Goal: Information Seeking & Learning: Learn about a topic

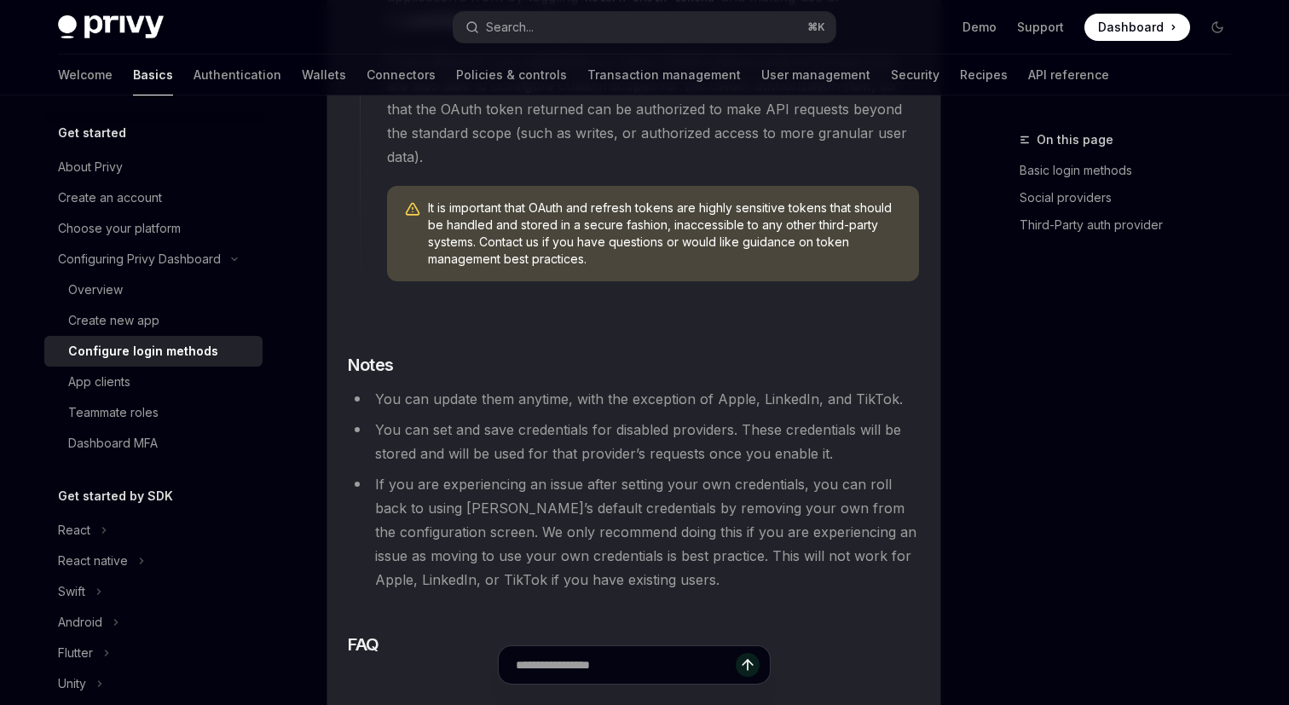
scroll to position [4641, 0]
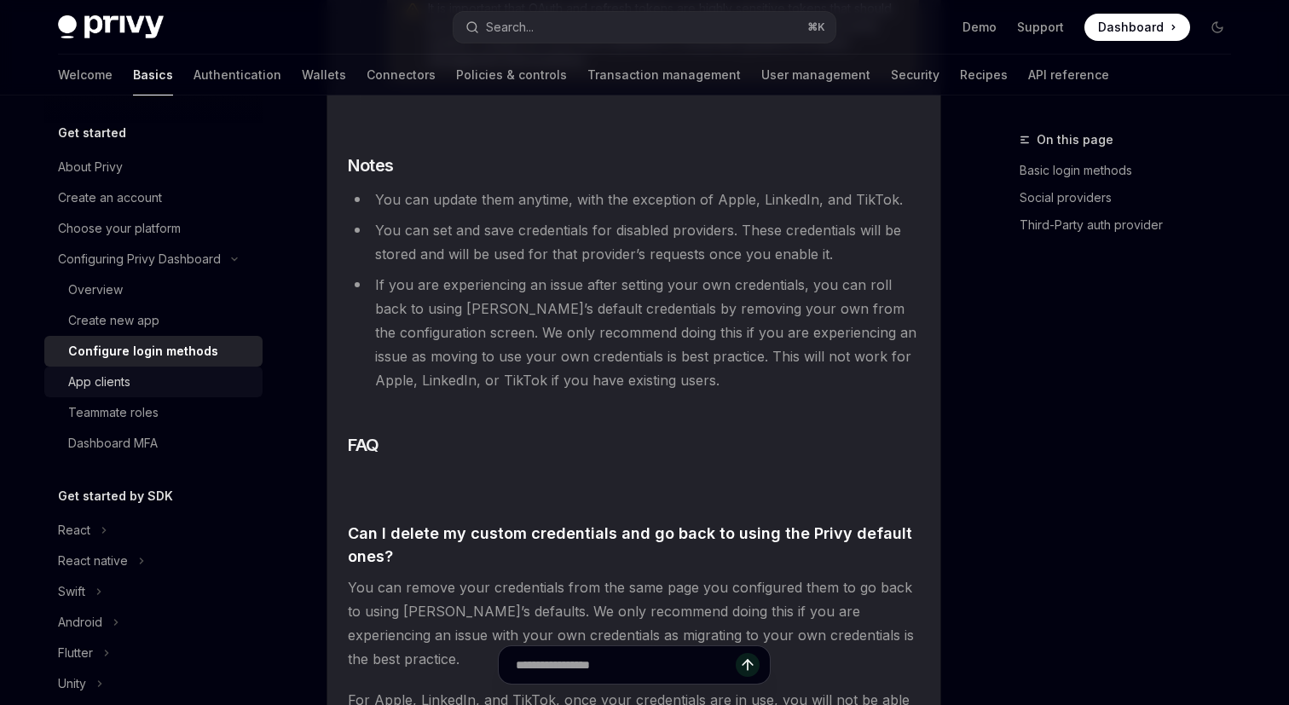
click at [196, 391] on div "App clients" at bounding box center [160, 382] width 184 height 20
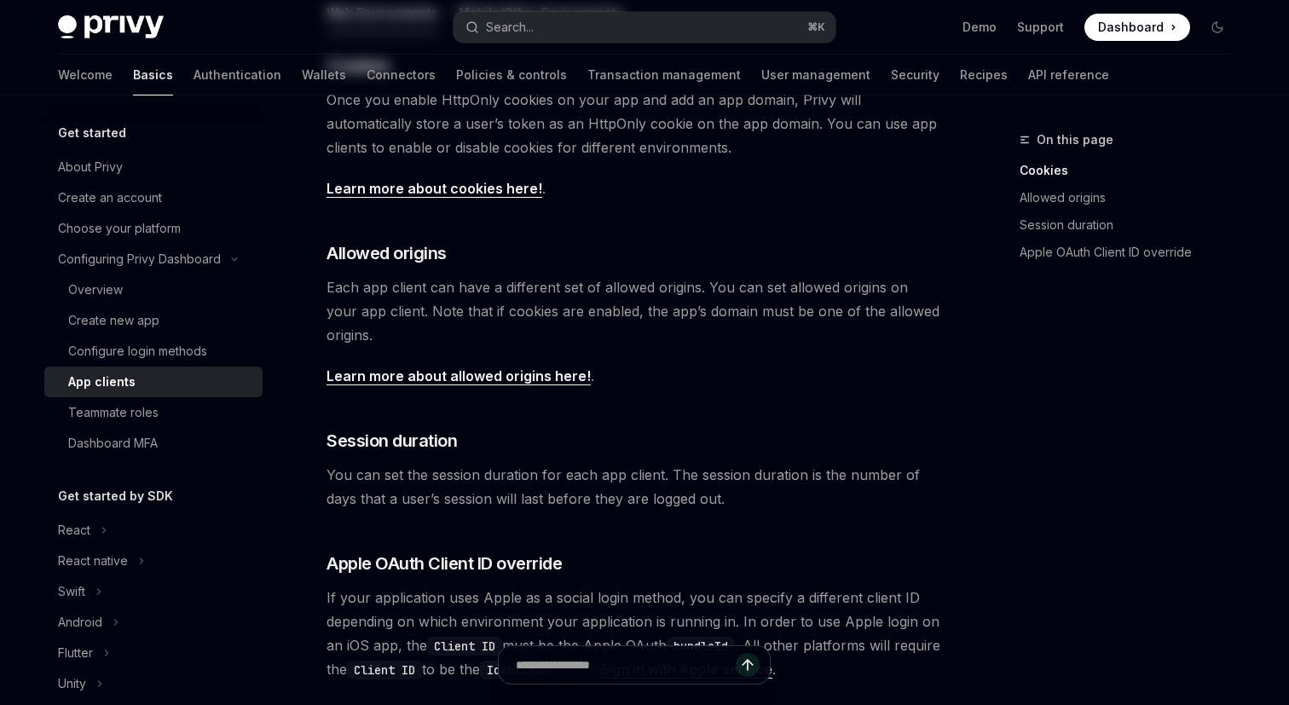
scroll to position [703, 0]
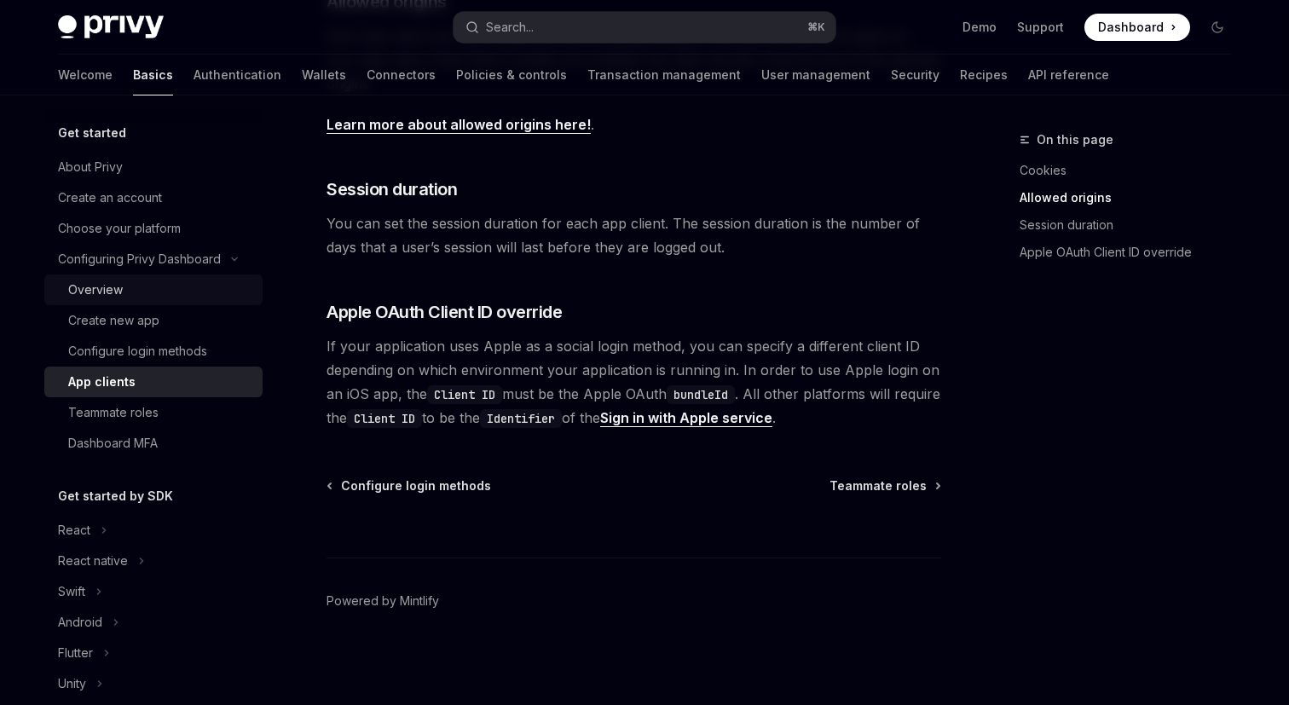
click at [175, 297] on div "Overview" at bounding box center [160, 290] width 184 height 20
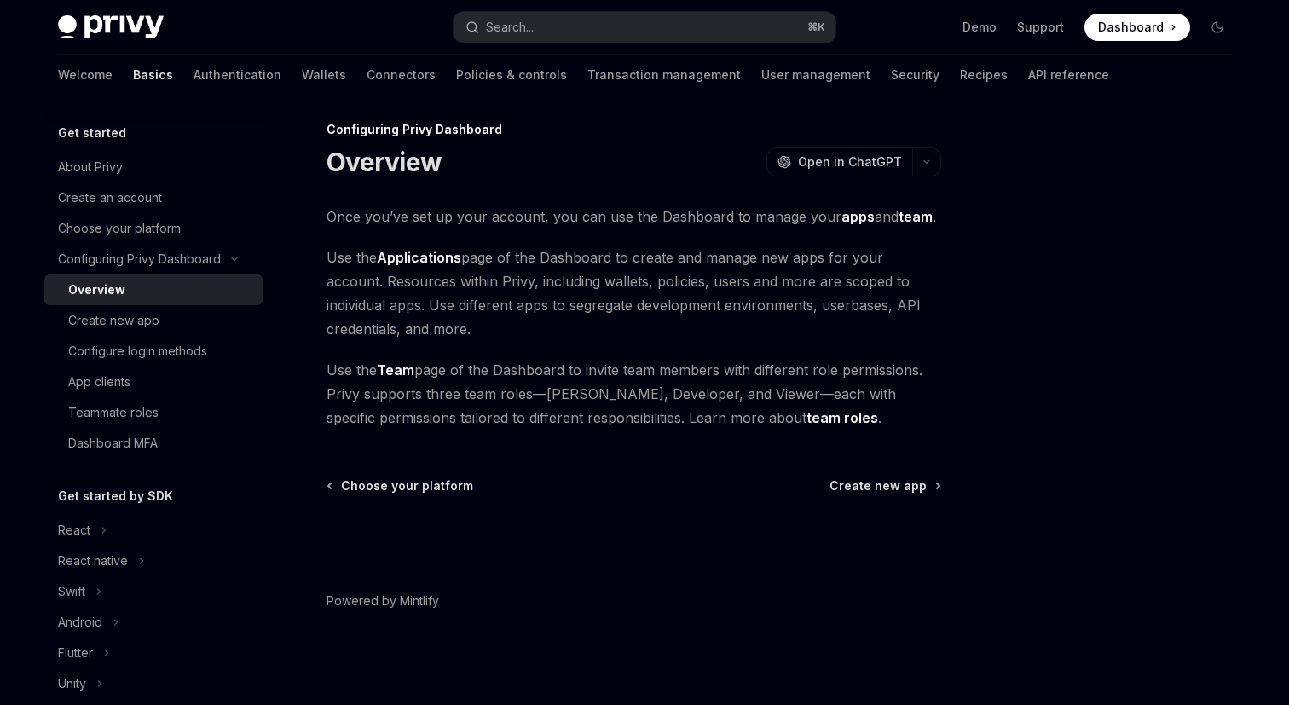
scroll to position [10, 0]
click at [171, 229] on div "Choose your platform" at bounding box center [119, 228] width 123 height 20
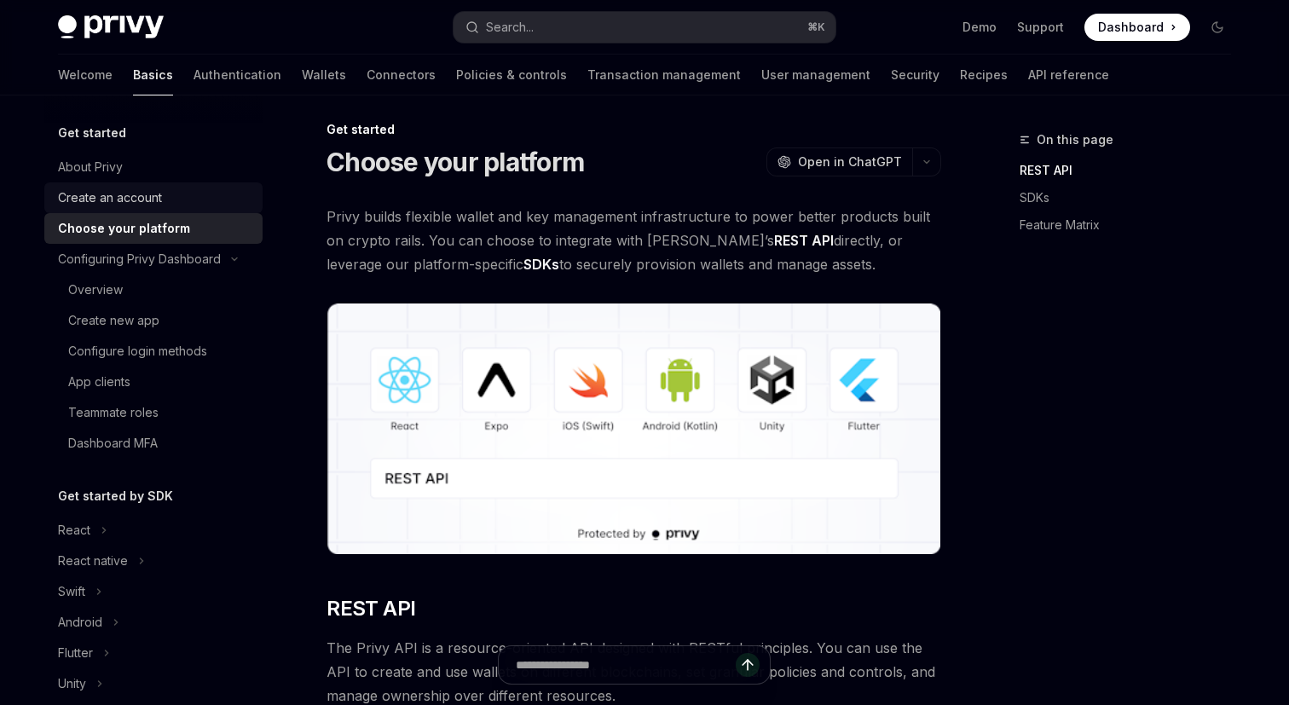
click at [172, 199] on div "Create an account" at bounding box center [155, 198] width 194 height 20
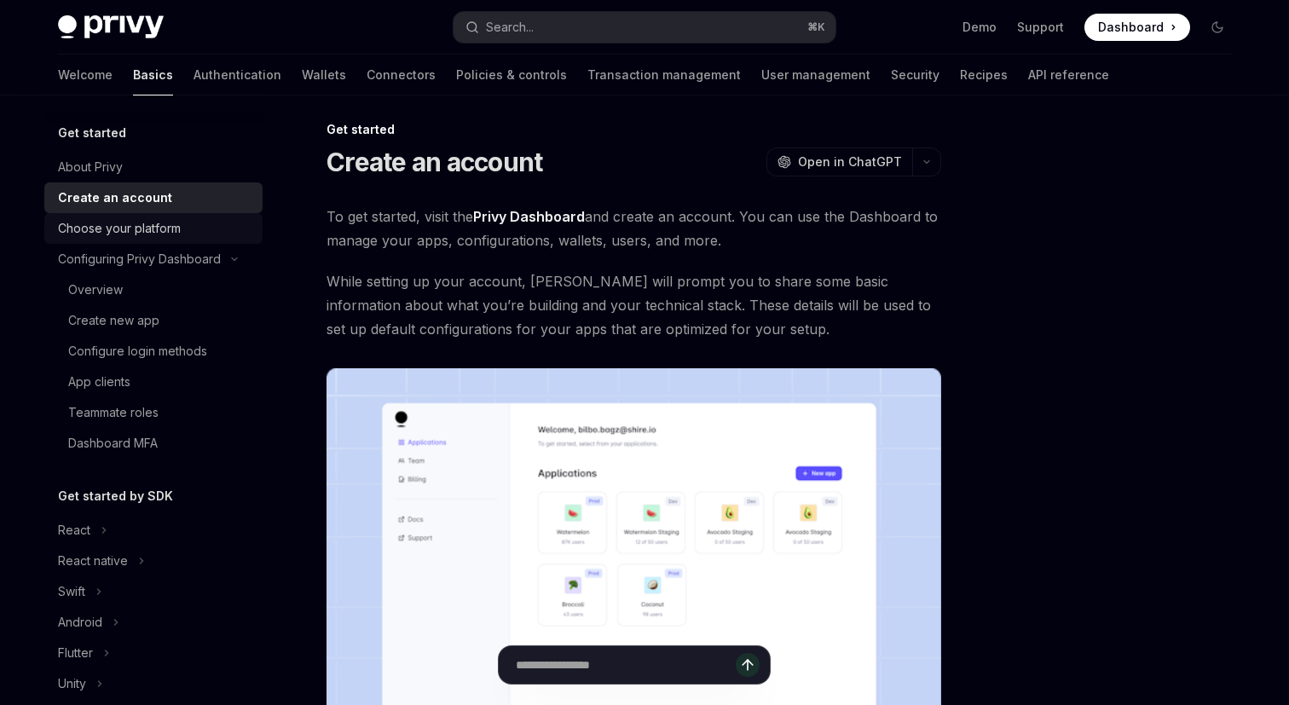
click at [165, 231] on div "Choose your platform" at bounding box center [119, 228] width 123 height 20
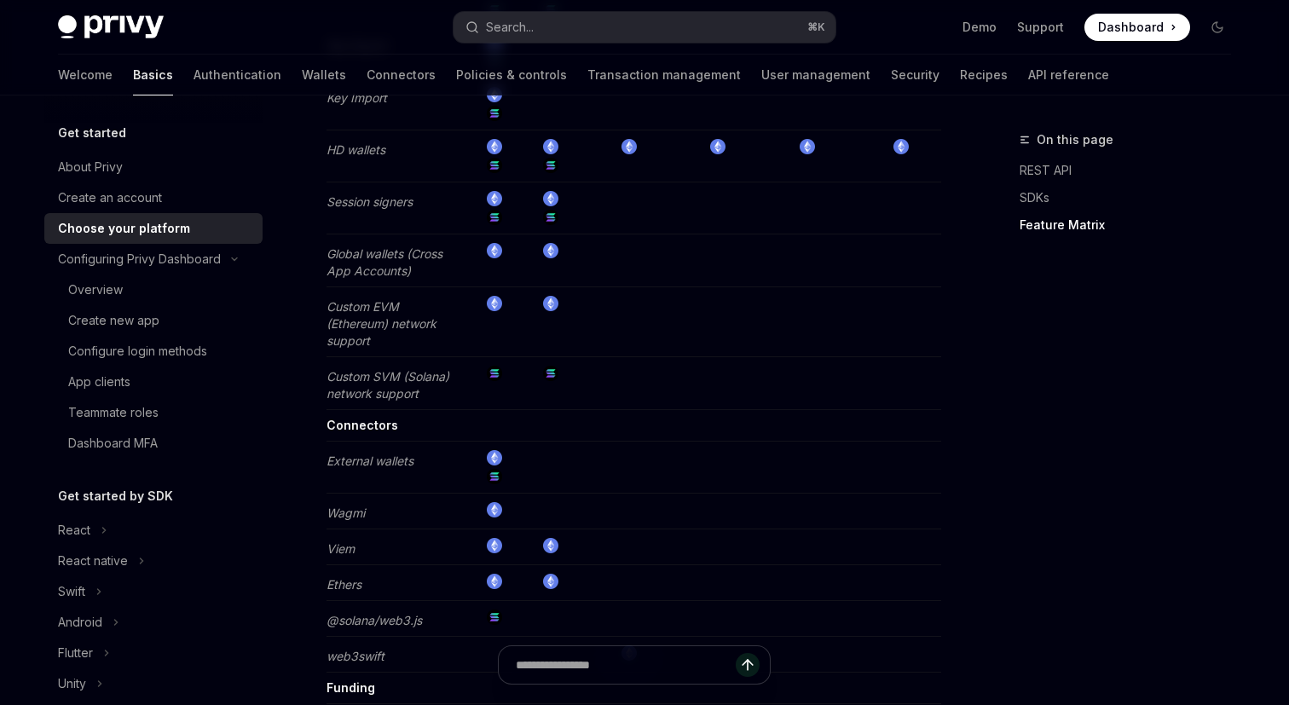
scroll to position [3405, 0]
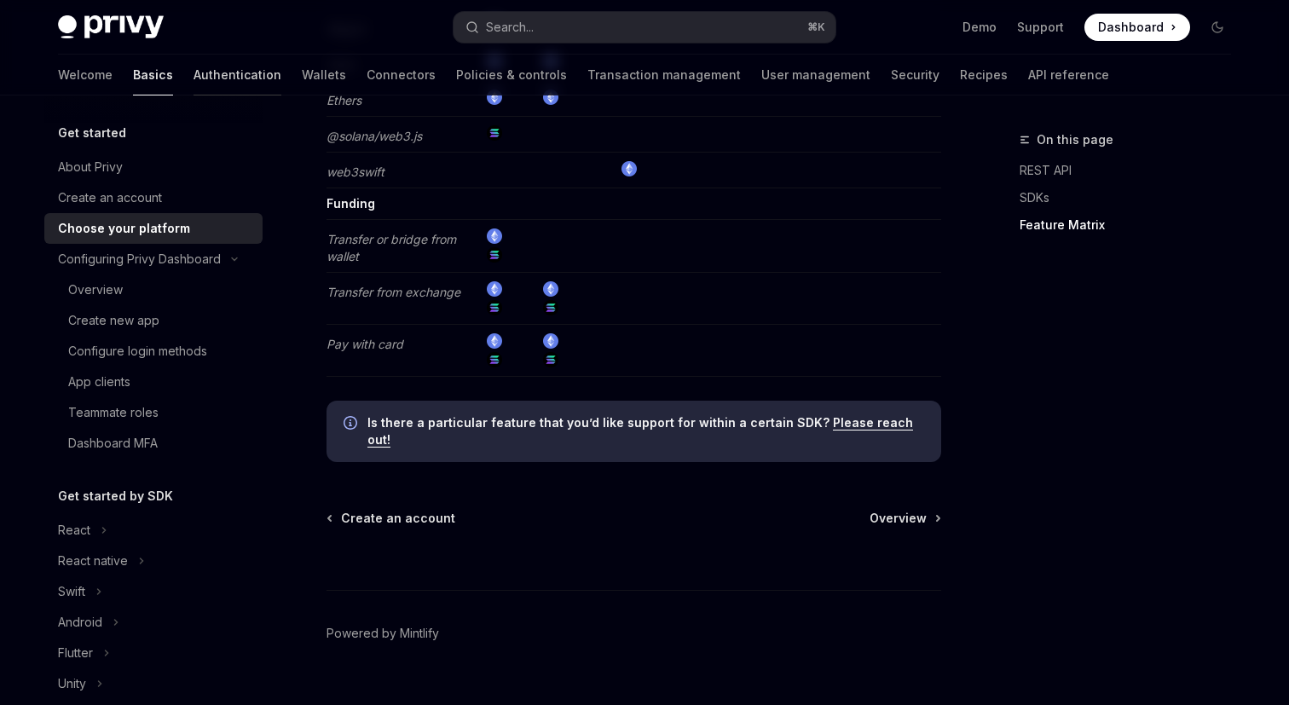
click at [194, 60] on link "Authentication" at bounding box center [238, 75] width 88 height 41
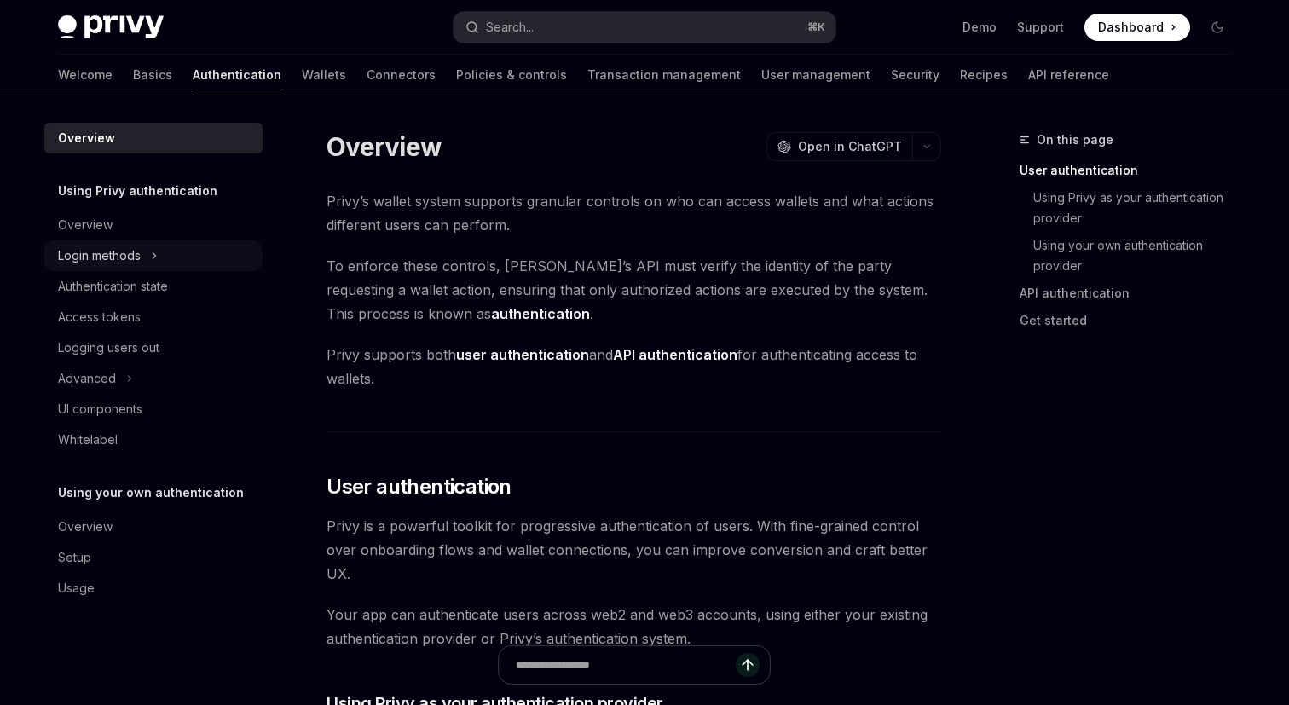
click at [159, 261] on button "Login methods" at bounding box center [153, 255] width 218 height 31
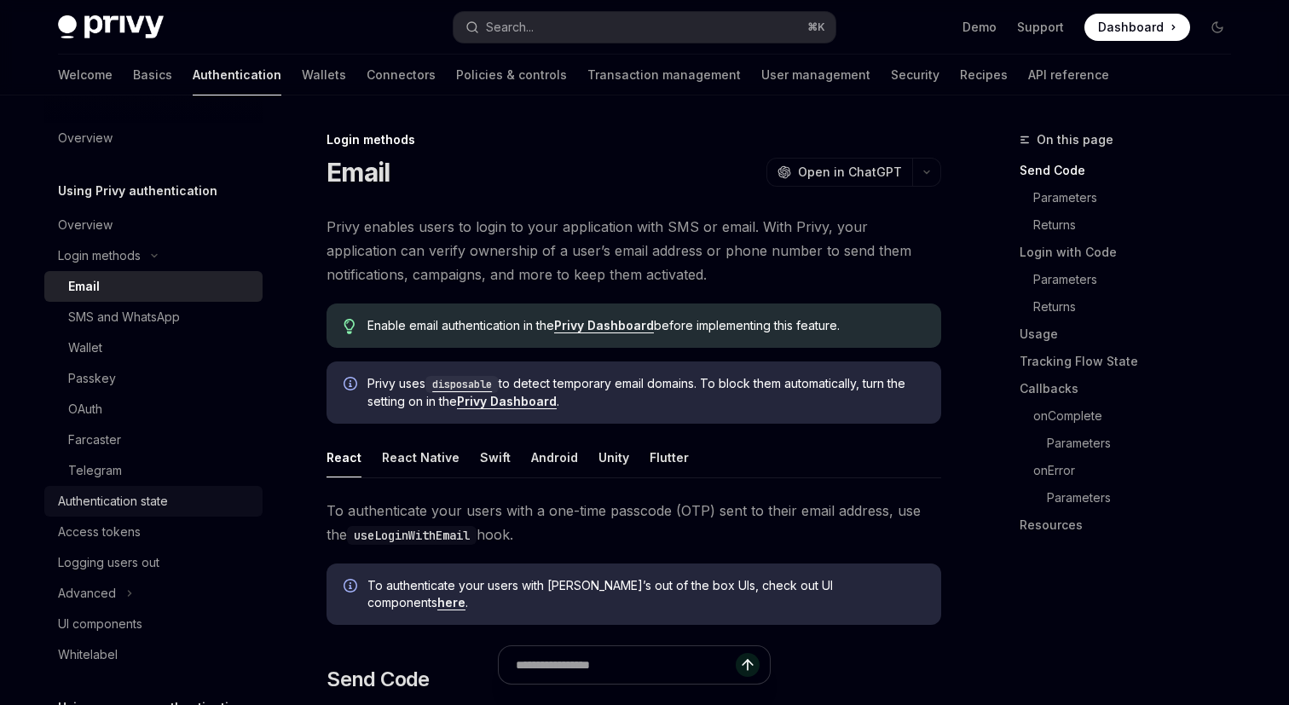
click at [90, 506] on div "Authentication state" at bounding box center [113, 501] width 110 height 20
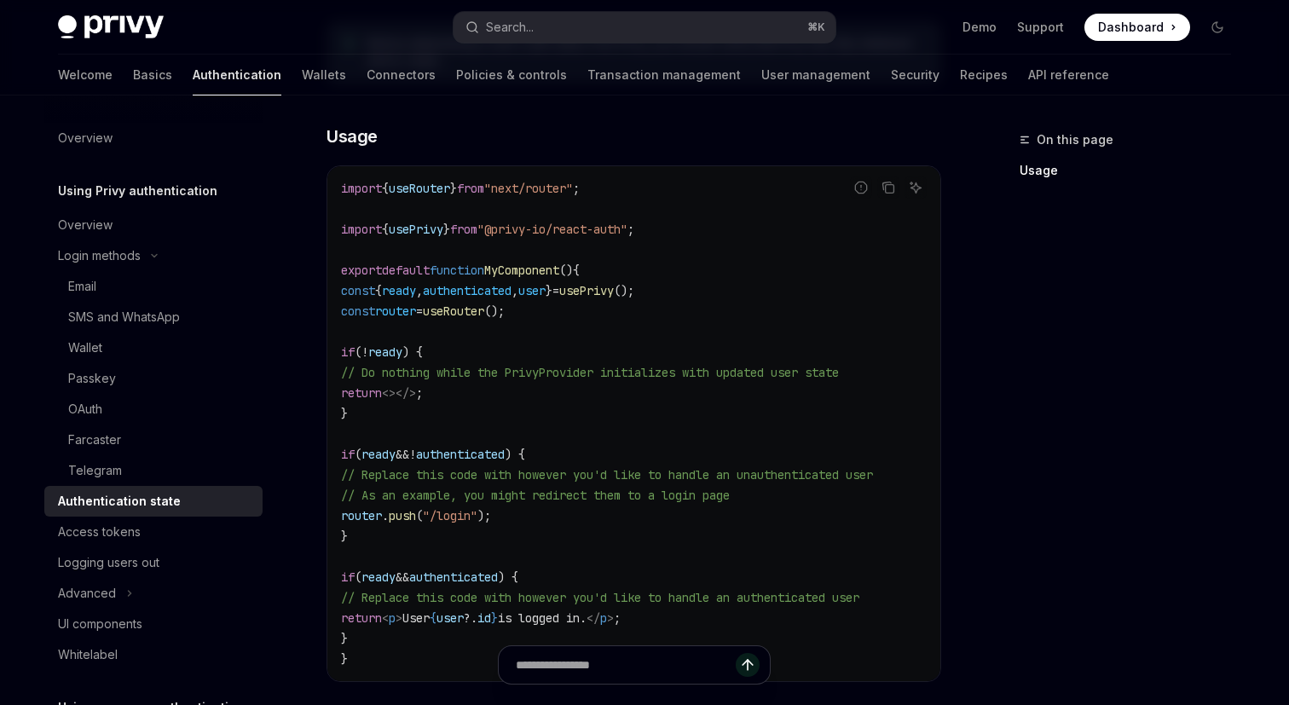
click at [571, 405] on code "import { useRouter } from "next/router" ; import { usePrivy } from "@privy-io/r…" at bounding box center [634, 423] width 586 height 491
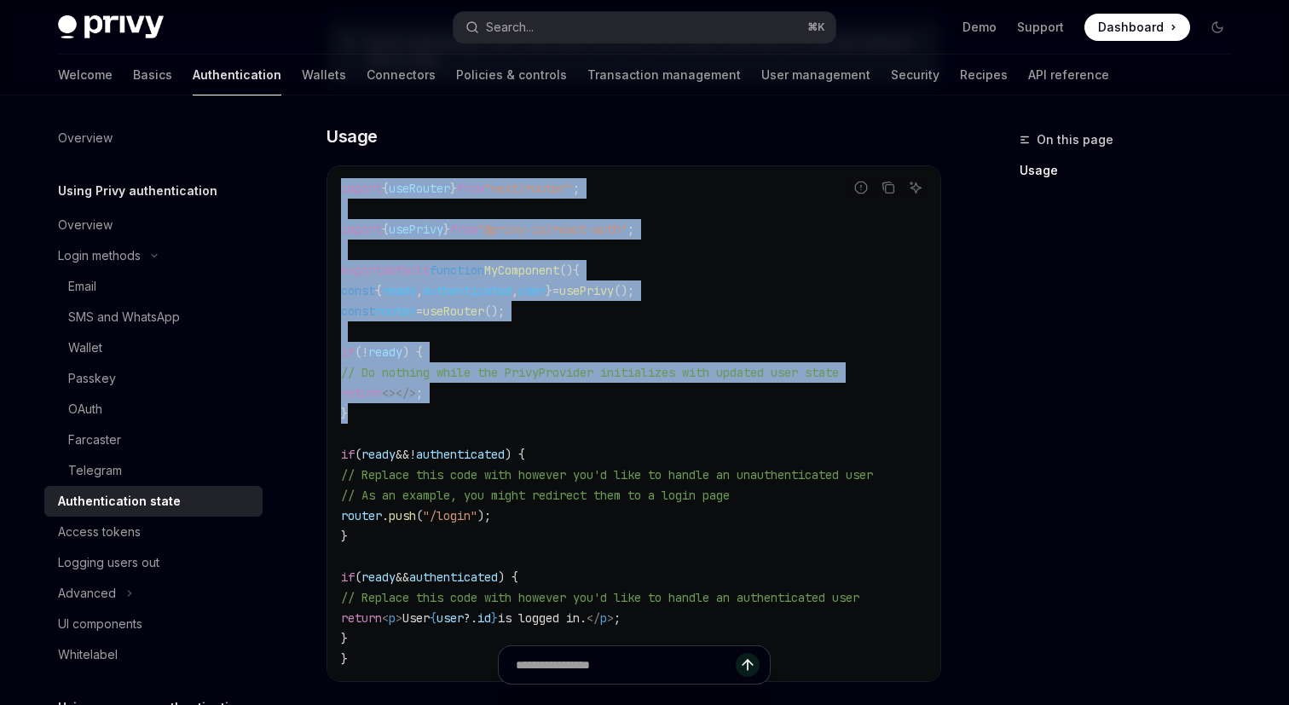
drag, startPoint x: 571, startPoint y: 405, endPoint x: 615, endPoint y: 162, distance: 246.9
click at [615, 162] on div "You can use the boolean authenticated from the usePrivy hook to determine if yo…" at bounding box center [634, 296] width 615 height 826
drag, startPoint x: 615, startPoint y: 162, endPoint x: 611, endPoint y: 421, distance: 259.2
click at [611, 421] on div "You can use the boolean authenticated from the usePrivy hook to determine if yo…" at bounding box center [634, 296] width 615 height 826
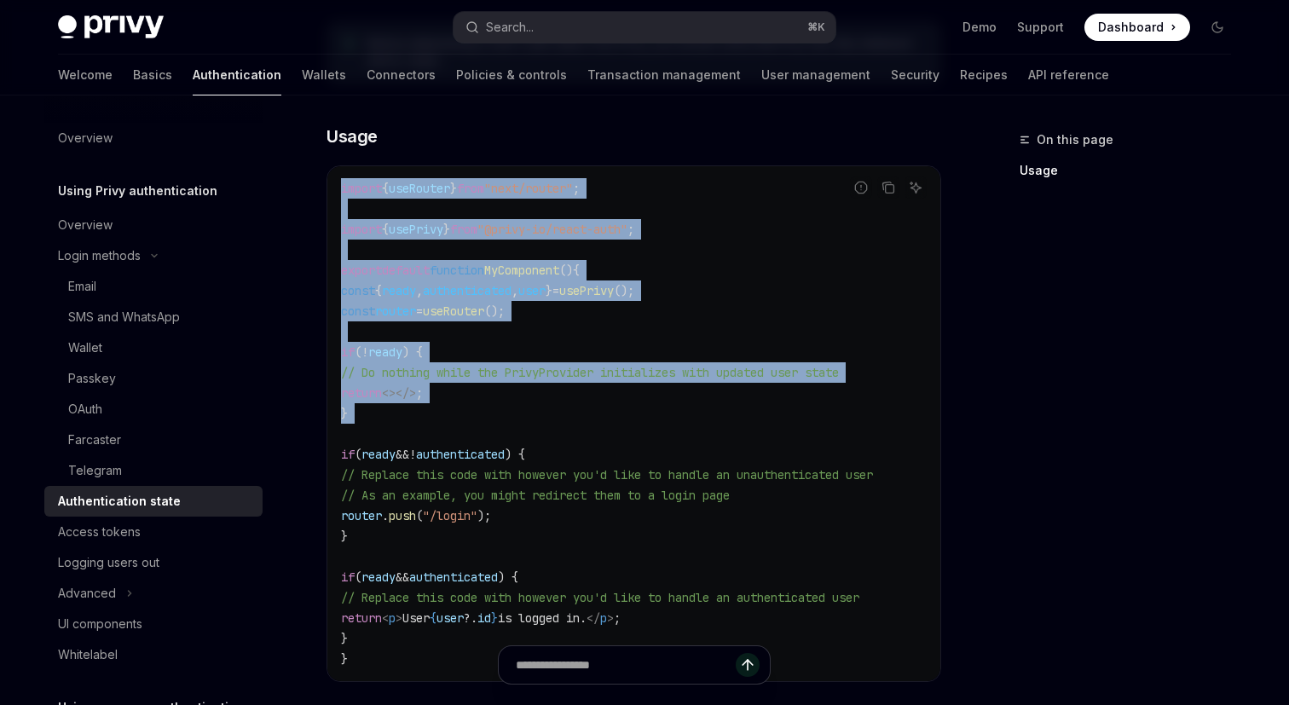
click at [611, 421] on code "import { useRouter } from "next/router" ; import { usePrivy } from "@privy-io/r…" at bounding box center [634, 423] width 586 height 491
drag, startPoint x: 611, startPoint y: 421, endPoint x: 626, endPoint y: 175, distance: 246.8
click at [626, 175] on div "import { useRouter } from "next/router" ; import { usePrivy } from "@privy-io/r…" at bounding box center [633, 423] width 613 height 515
drag, startPoint x: 626, startPoint y: 175, endPoint x: 646, endPoint y: 428, distance: 254.1
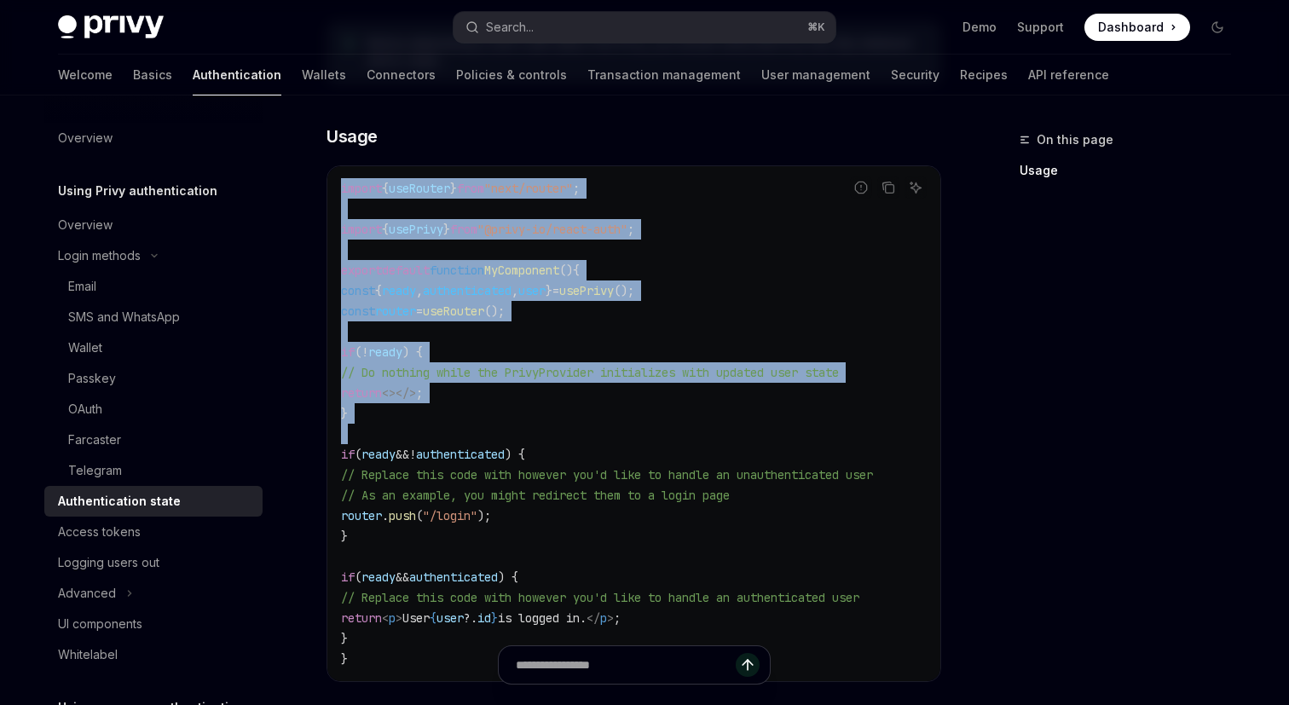
click at [646, 428] on div "import { useRouter } from "next/router" ; import { usePrivy } from "@privy-io/r…" at bounding box center [633, 423] width 613 height 515
click at [646, 428] on code "import { useRouter } from "next/router" ; import { usePrivy } from "@privy-io/r…" at bounding box center [634, 423] width 586 height 491
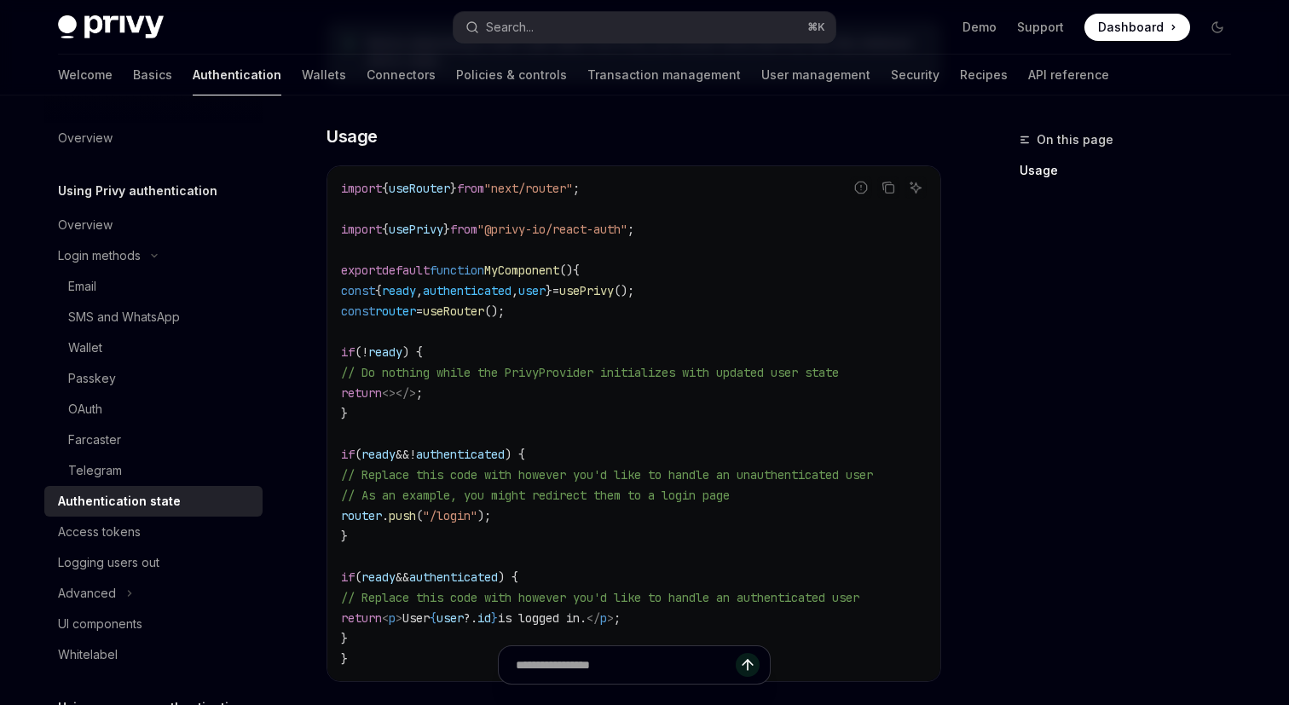
click at [630, 547] on code "import { useRouter } from "next/router" ; import { usePrivy } from "@privy-io/r…" at bounding box center [634, 423] width 586 height 491
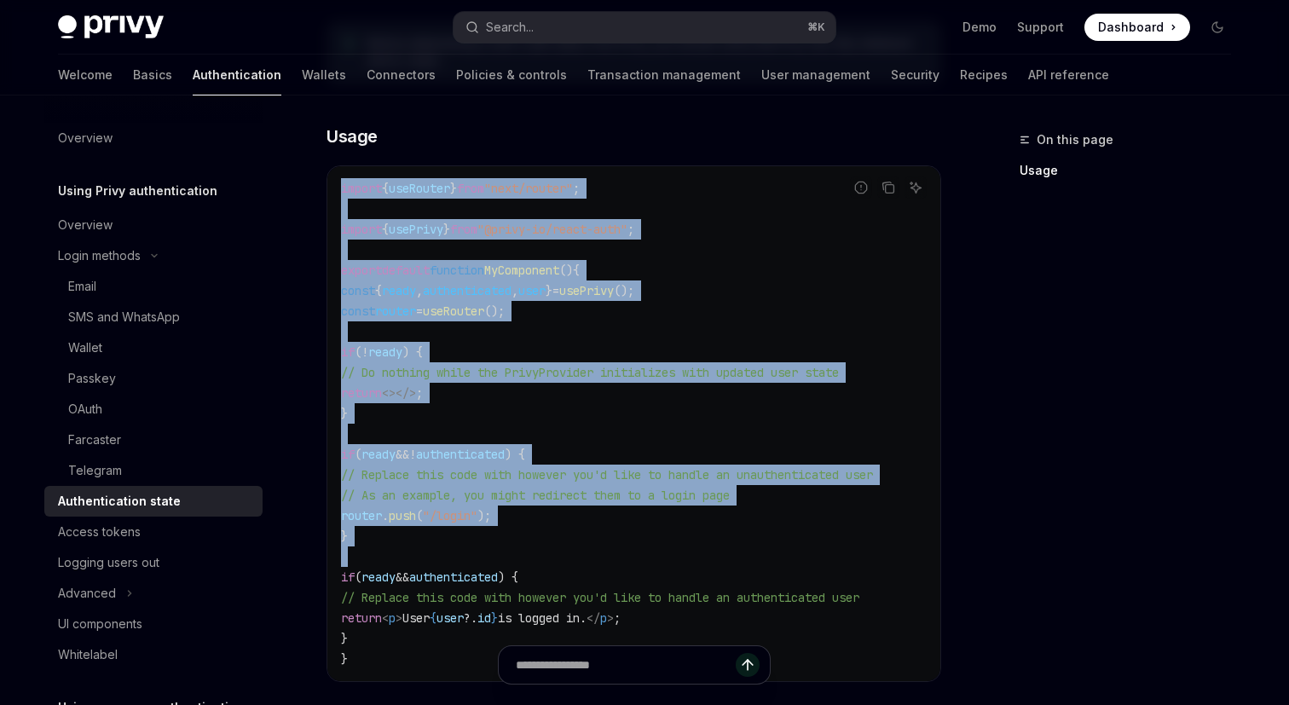
drag, startPoint x: 630, startPoint y: 547, endPoint x: 673, endPoint y: 165, distance: 383.5
click at [673, 166] on div "import { useRouter } from "next/router" ; import { usePrivy } from "@privy-io/r…" at bounding box center [633, 423] width 613 height 515
drag, startPoint x: 673, startPoint y: 165, endPoint x: 659, endPoint y: 542, distance: 377.1
click at [659, 542] on div "import { useRouter } from "next/router" ; import { usePrivy } from "@privy-io/r…" at bounding box center [633, 423] width 613 height 515
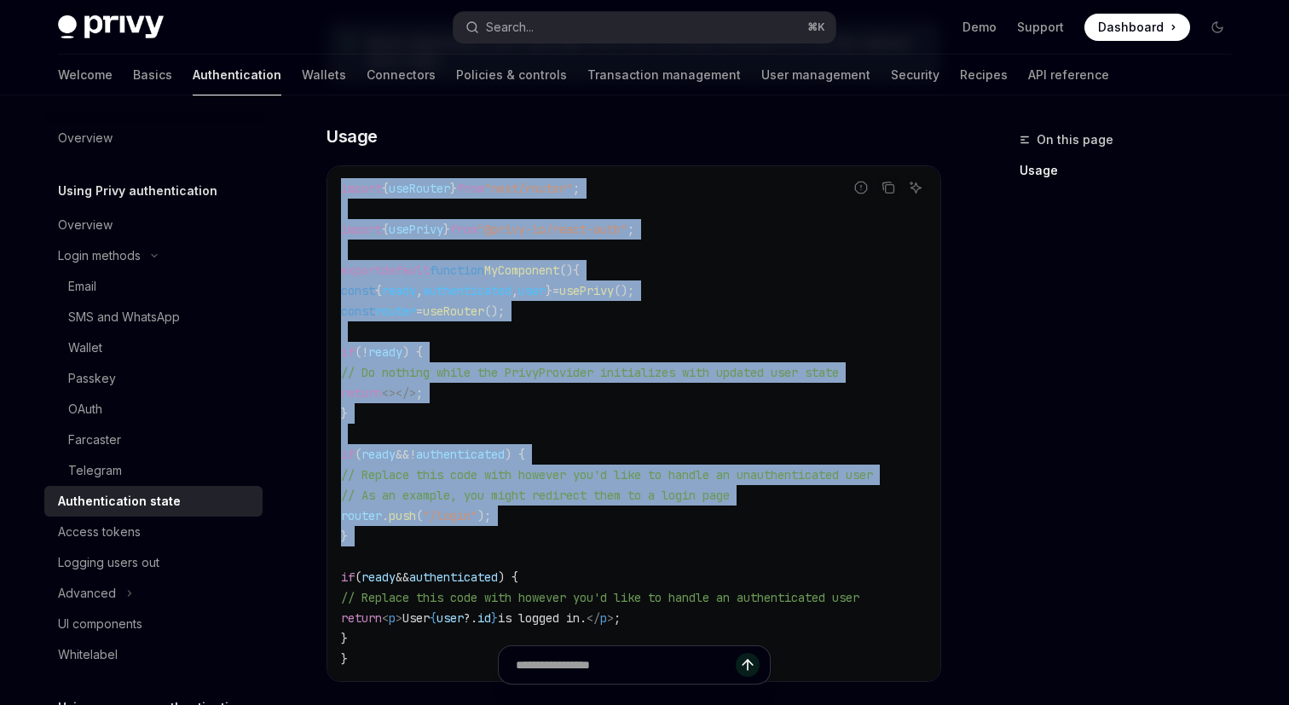
click at [659, 542] on code "import { useRouter } from "next/router" ; import { usePrivy } from "@privy-io/r…" at bounding box center [634, 423] width 586 height 491
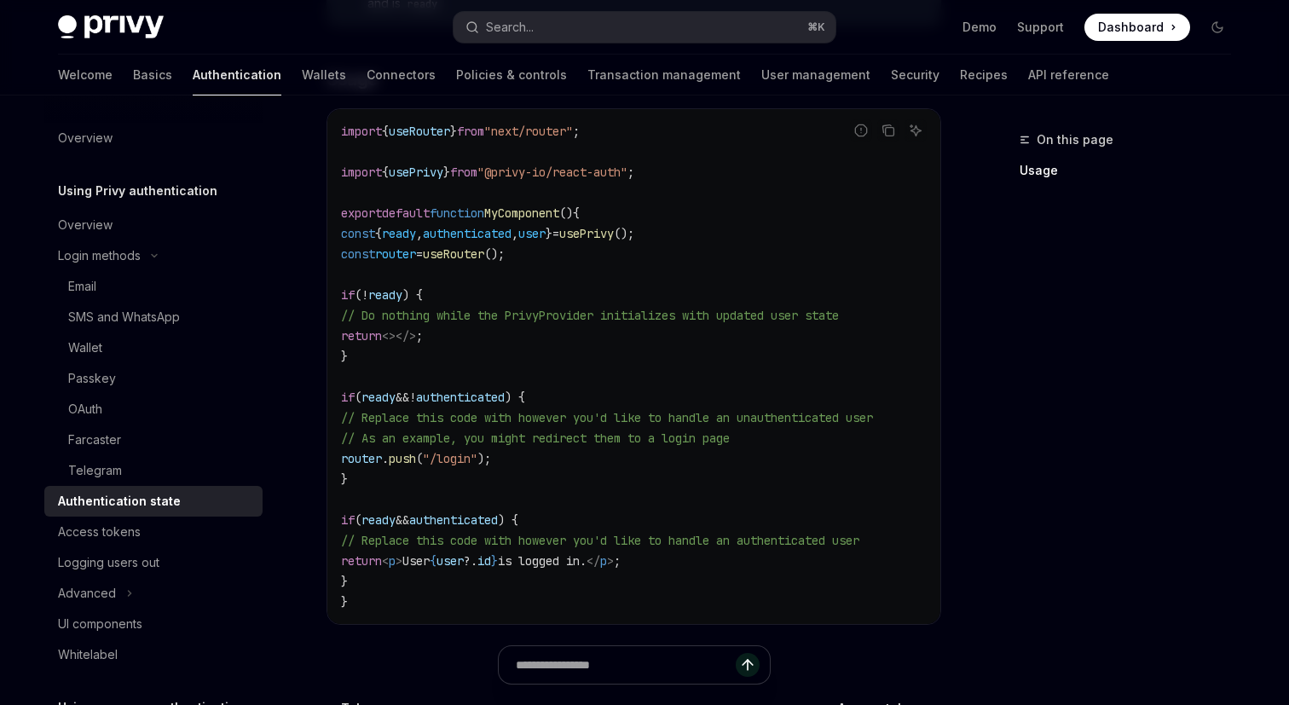
scroll to position [547, 0]
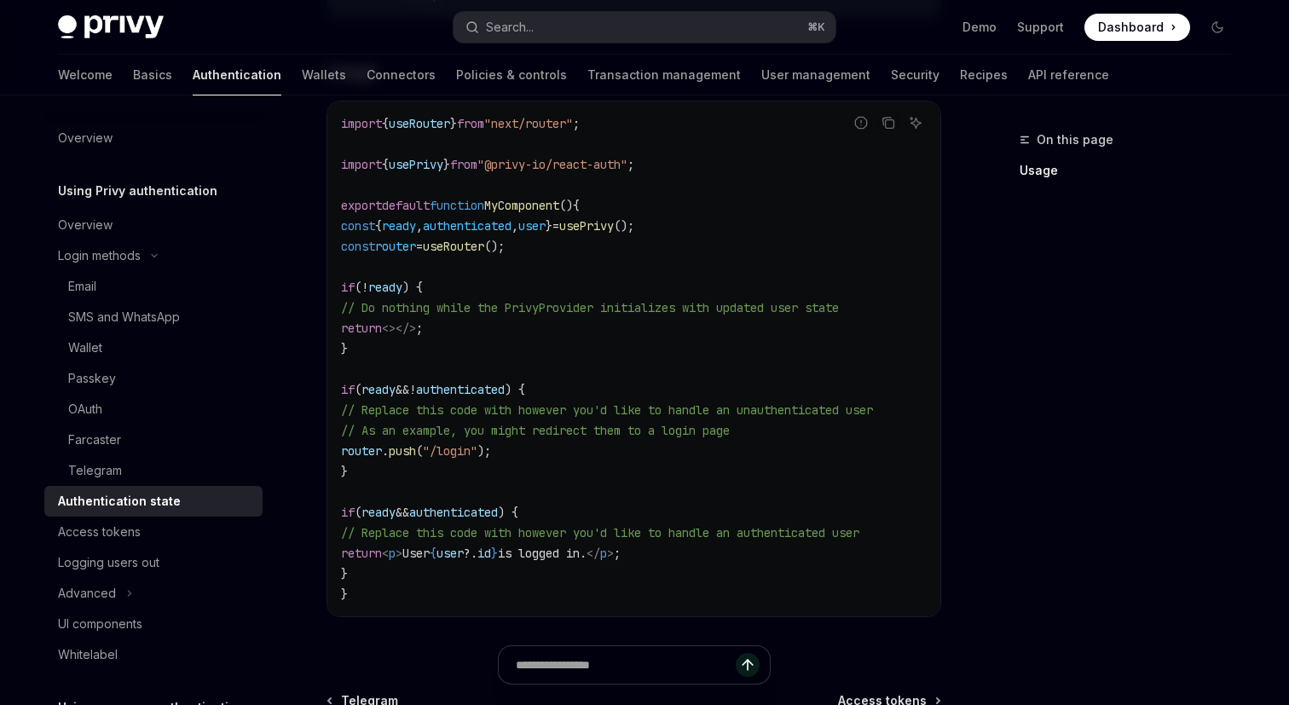
click at [649, 566] on code "import { useRouter } from "next/router" ; import { usePrivy } from "@privy-io/r…" at bounding box center [634, 358] width 586 height 491
drag, startPoint x: 649, startPoint y: 566, endPoint x: 739, endPoint y: 573, distance: 90.6
click at [739, 573] on code "import { useRouter } from "next/router" ; import { usePrivy } from "@privy-io/r…" at bounding box center [634, 358] width 586 height 491
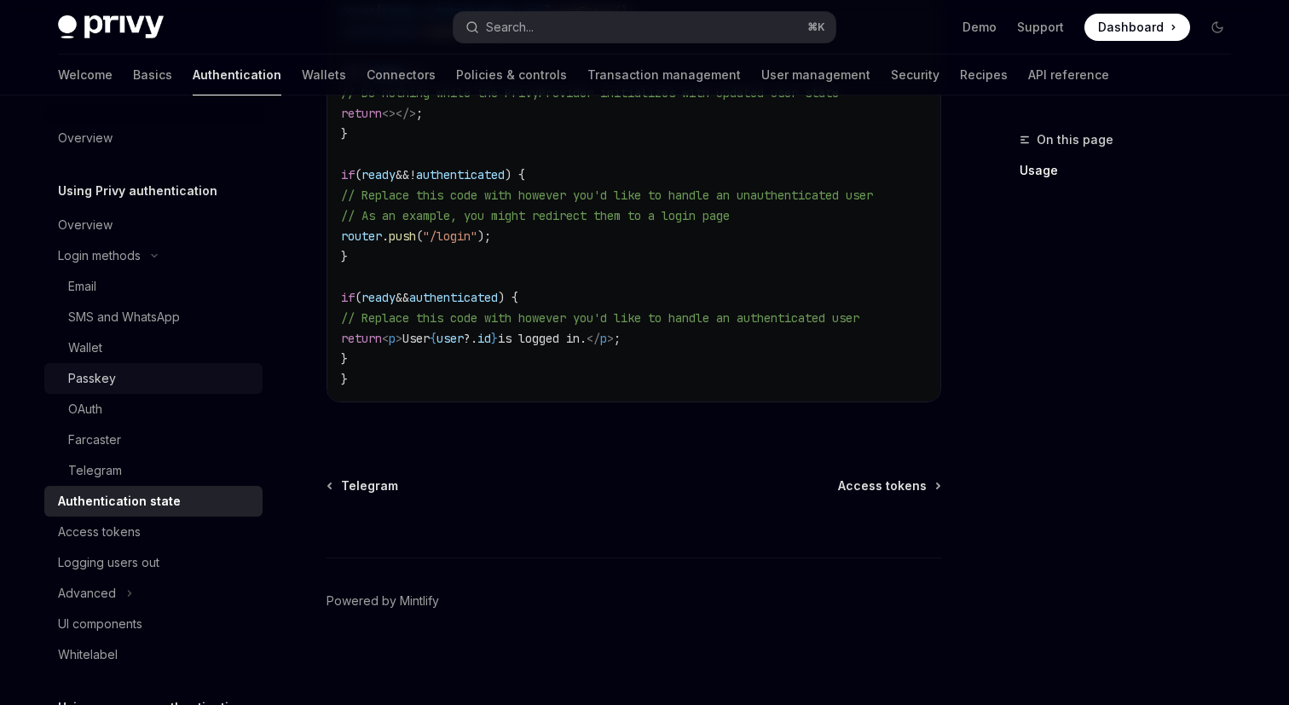
scroll to position [148, 0]
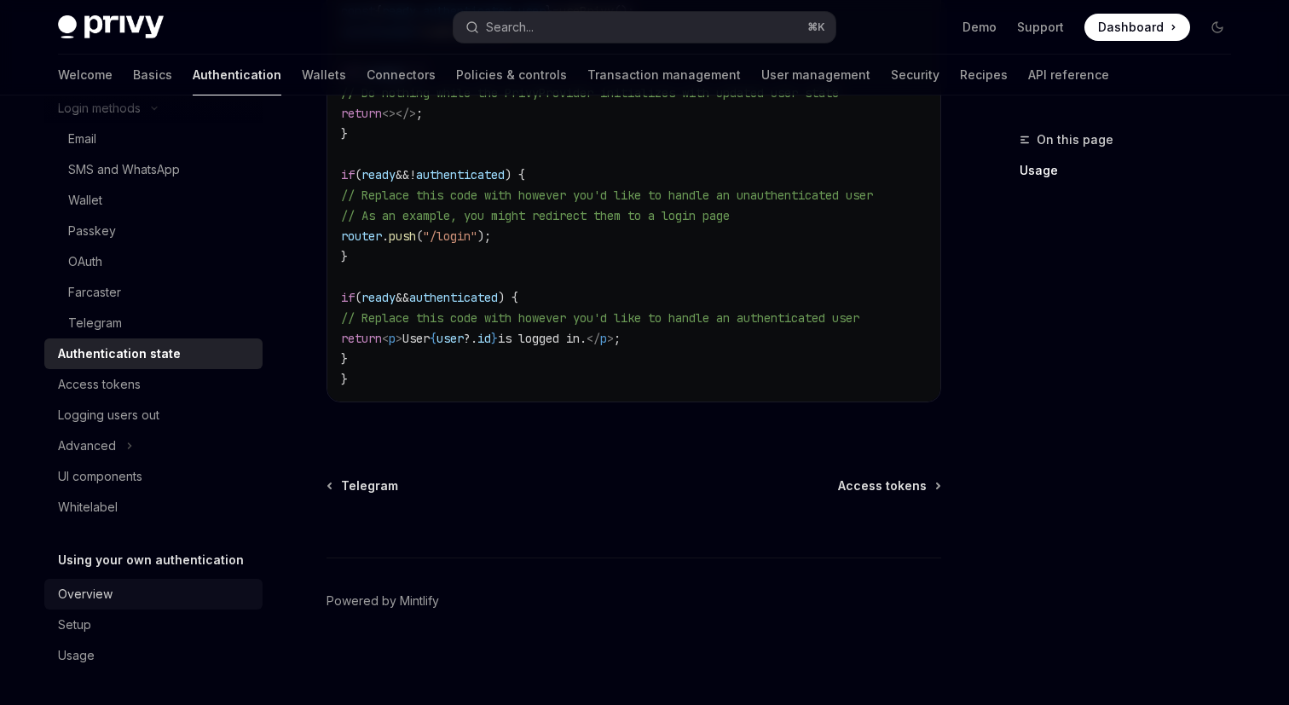
click at [107, 593] on div "Overview" at bounding box center [85, 594] width 55 height 20
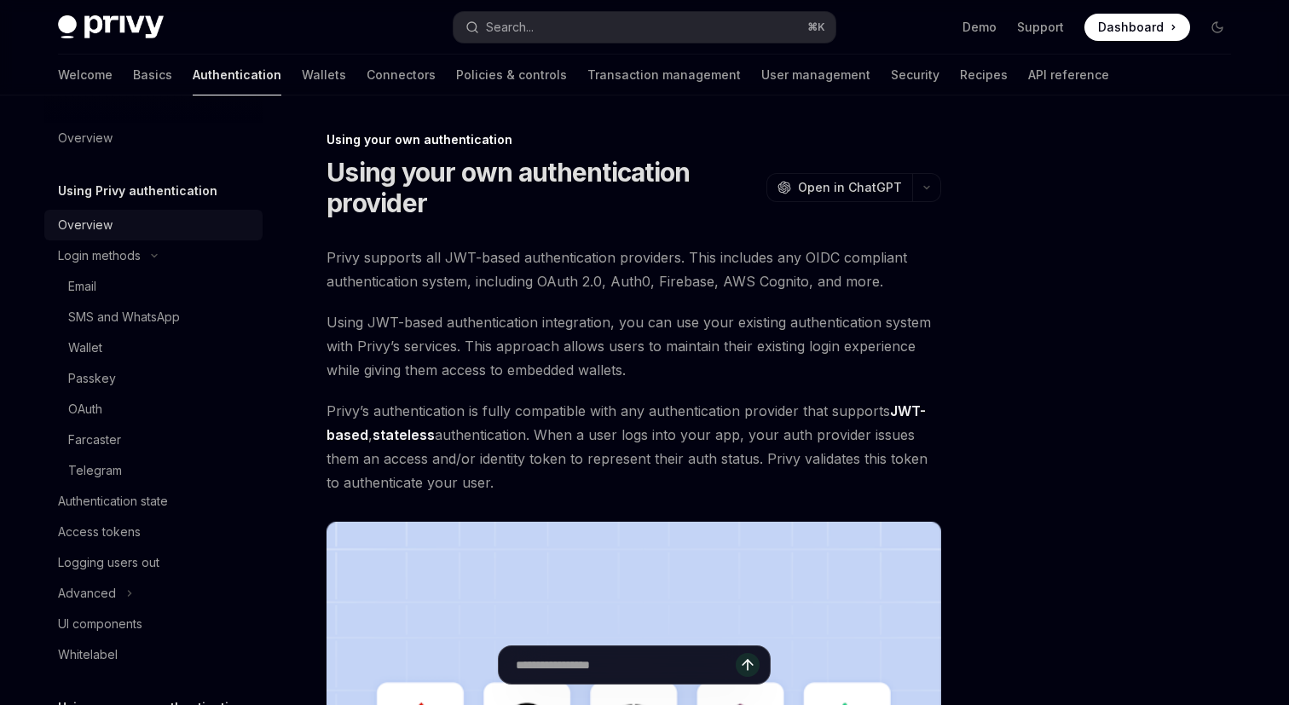
click at [133, 238] on link "Overview" at bounding box center [153, 225] width 218 height 31
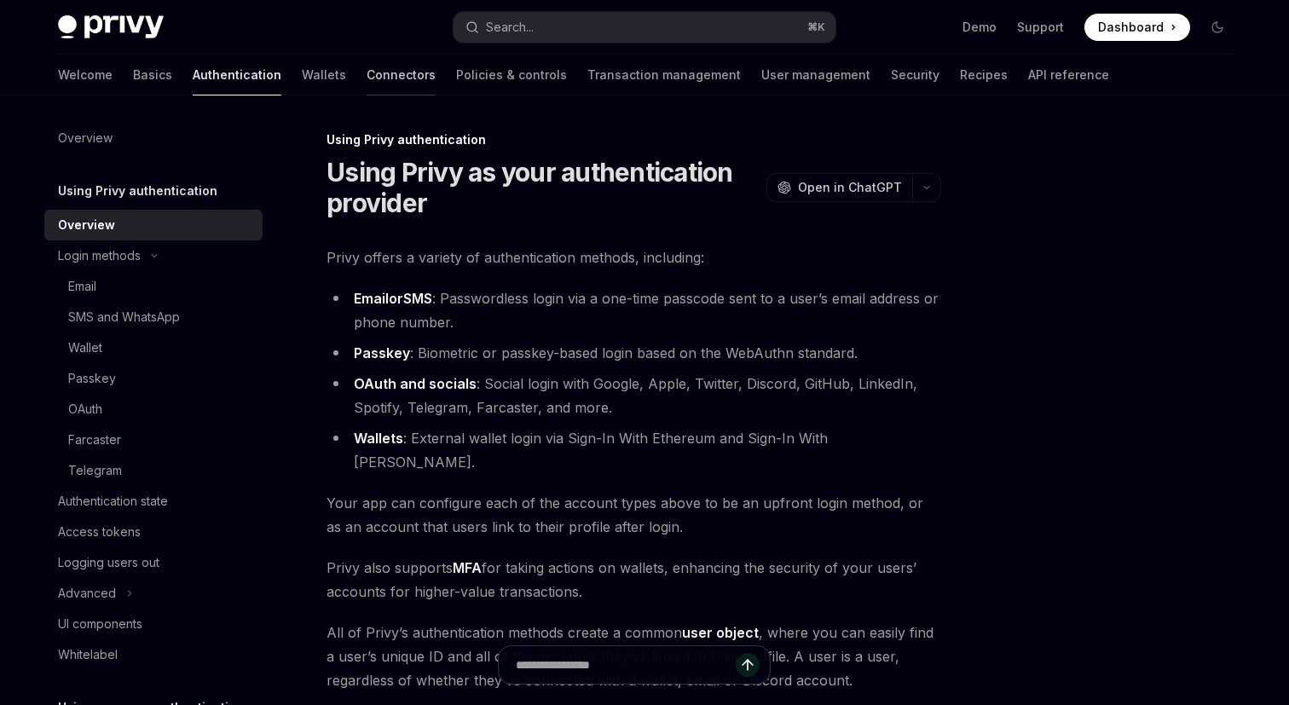
click at [367, 84] on link "Connectors" at bounding box center [401, 75] width 69 height 41
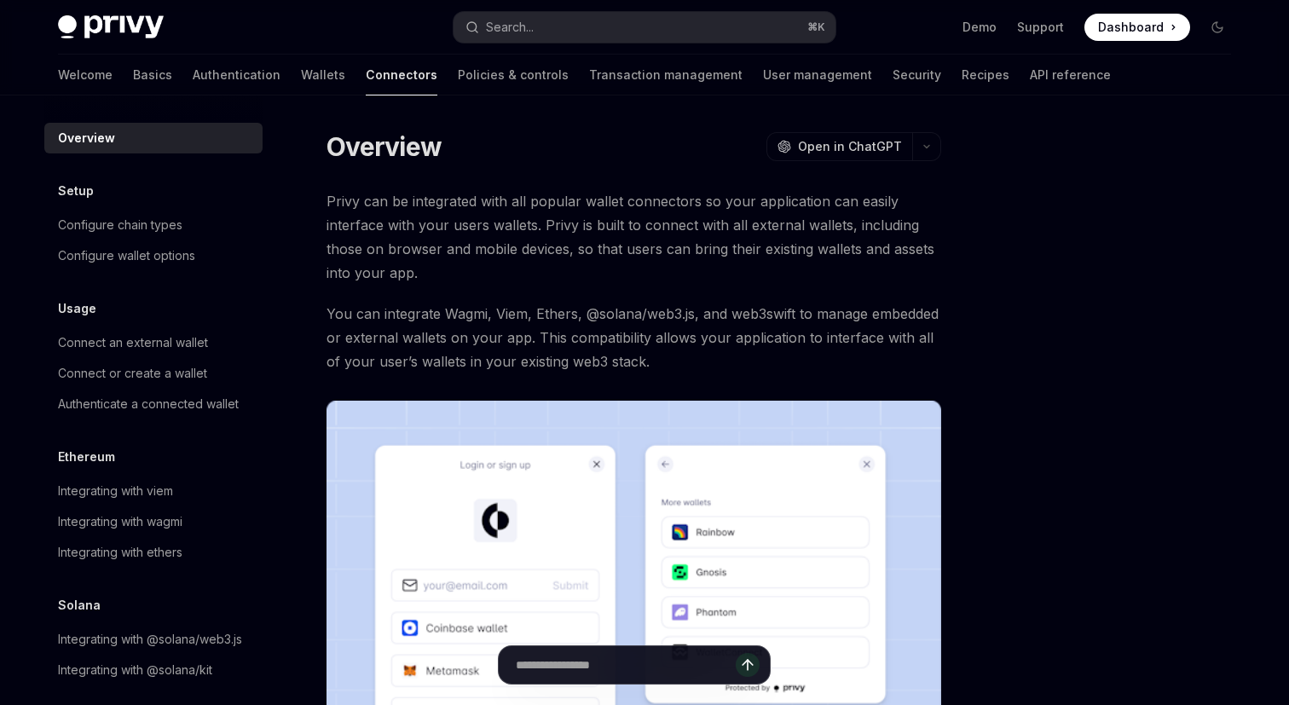
click at [700, 360] on span "You can integrate Wagmi, Viem, Ethers, @solana/web3.js, and web3swift to manage…" at bounding box center [634, 338] width 615 height 72
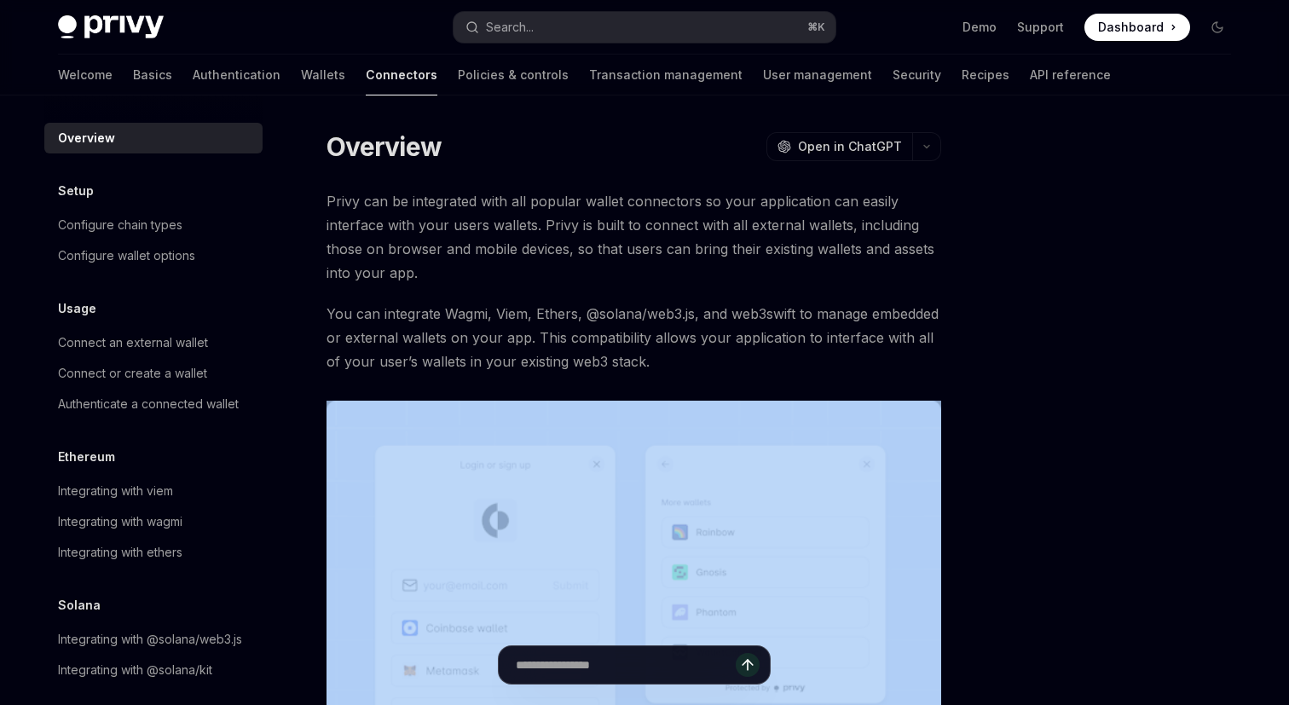
drag, startPoint x: 700, startPoint y: 360, endPoint x: 729, endPoint y: 362, distance: 29.1
click at [729, 362] on span "You can integrate Wagmi, Viem, Ethers, @solana/web3.js, and web3swift to manage…" at bounding box center [634, 338] width 615 height 72
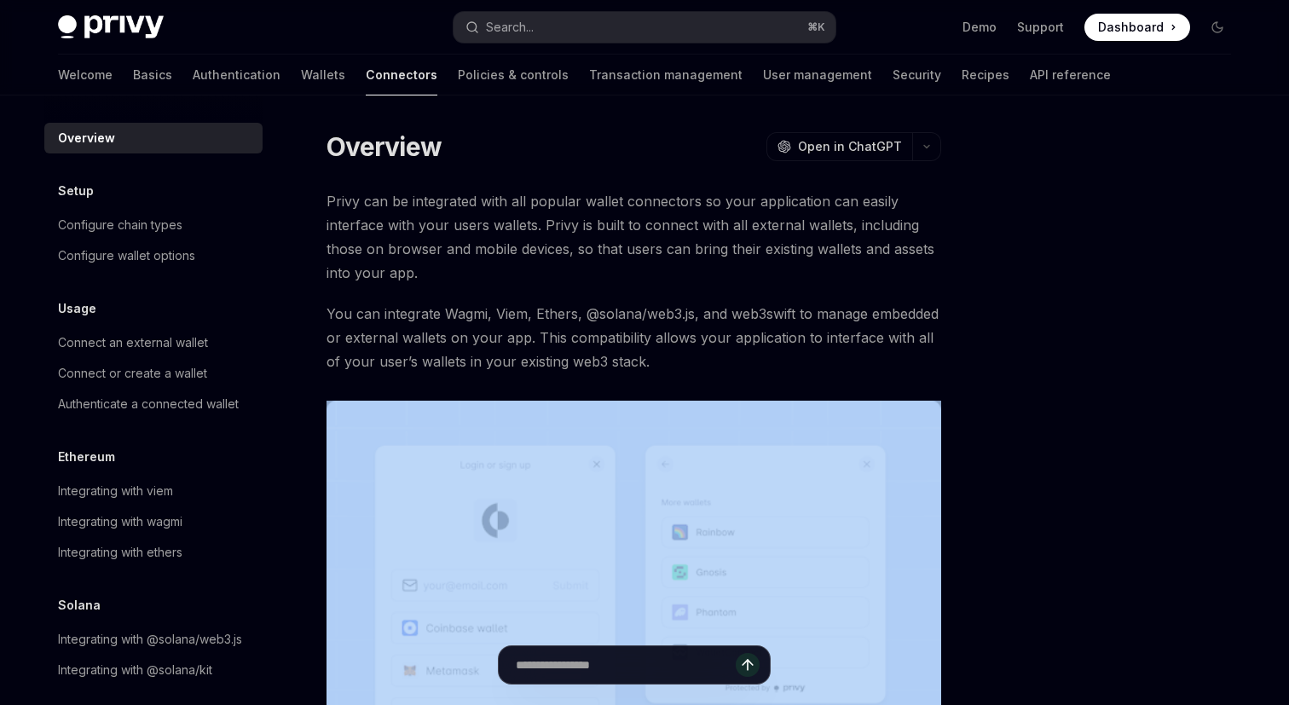
drag, startPoint x: 729, startPoint y: 362, endPoint x: 727, endPoint y: 406, distance: 43.5
click at [727, 406] on div "Privy can be integrated with all popular wallet connectors so your application …" at bounding box center [634, 514] width 615 height 651
click at [730, 377] on div "Privy can be integrated with all popular wallet connectors so your application …" at bounding box center [634, 514] width 615 height 651
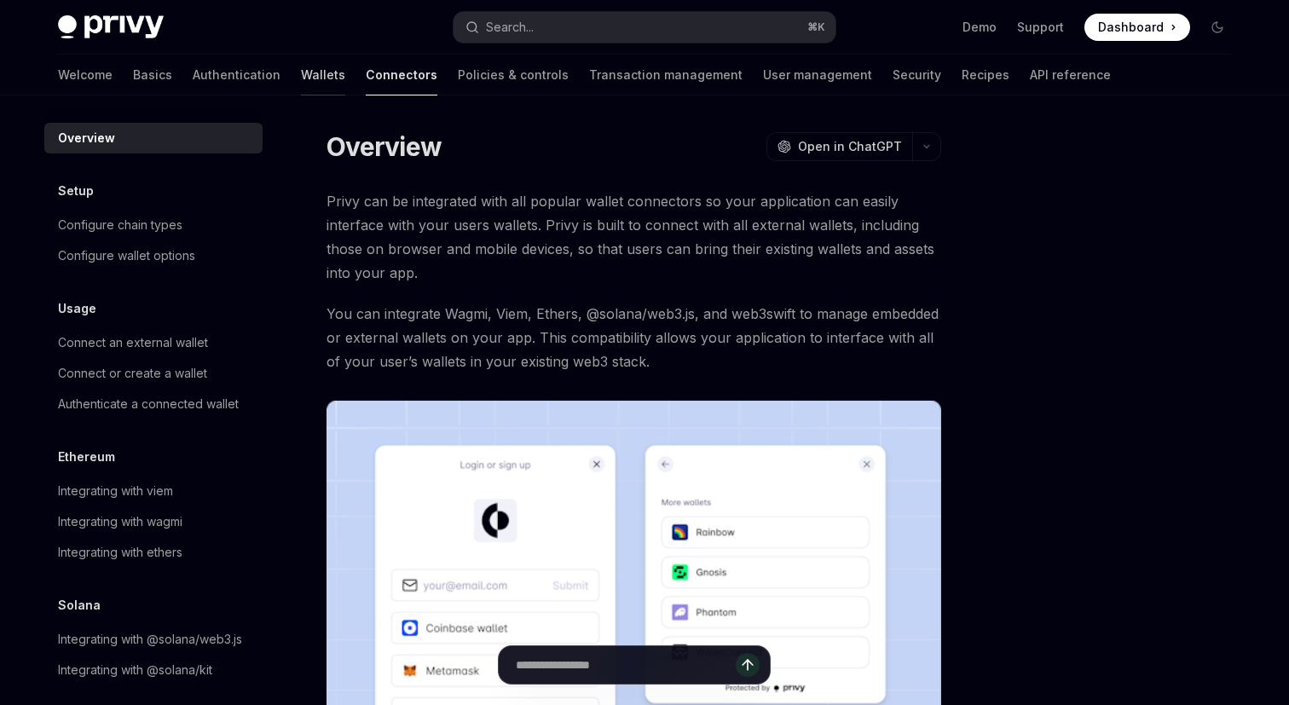
click at [301, 84] on link "Wallets" at bounding box center [323, 75] width 44 height 41
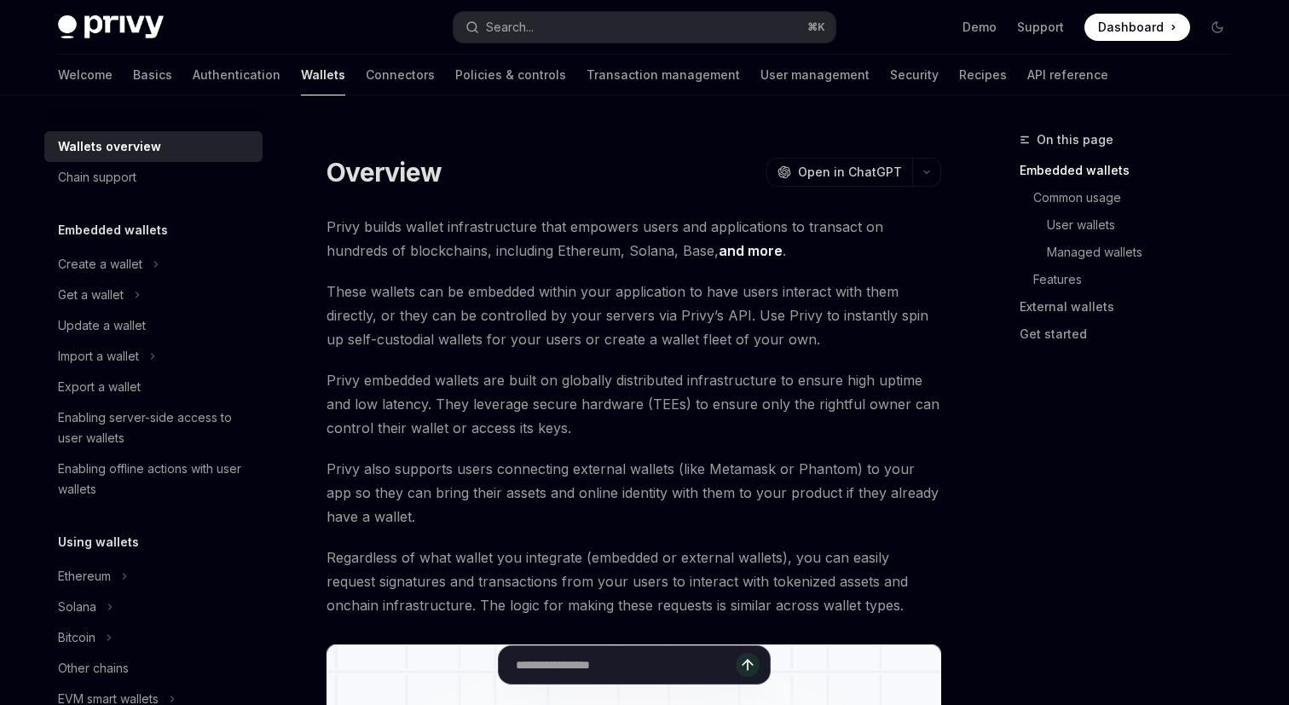
click at [815, 254] on span "Privy builds wallet infrastructure that empowers users and applications to tran…" at bounding box center [634, 239] width 615 height 48
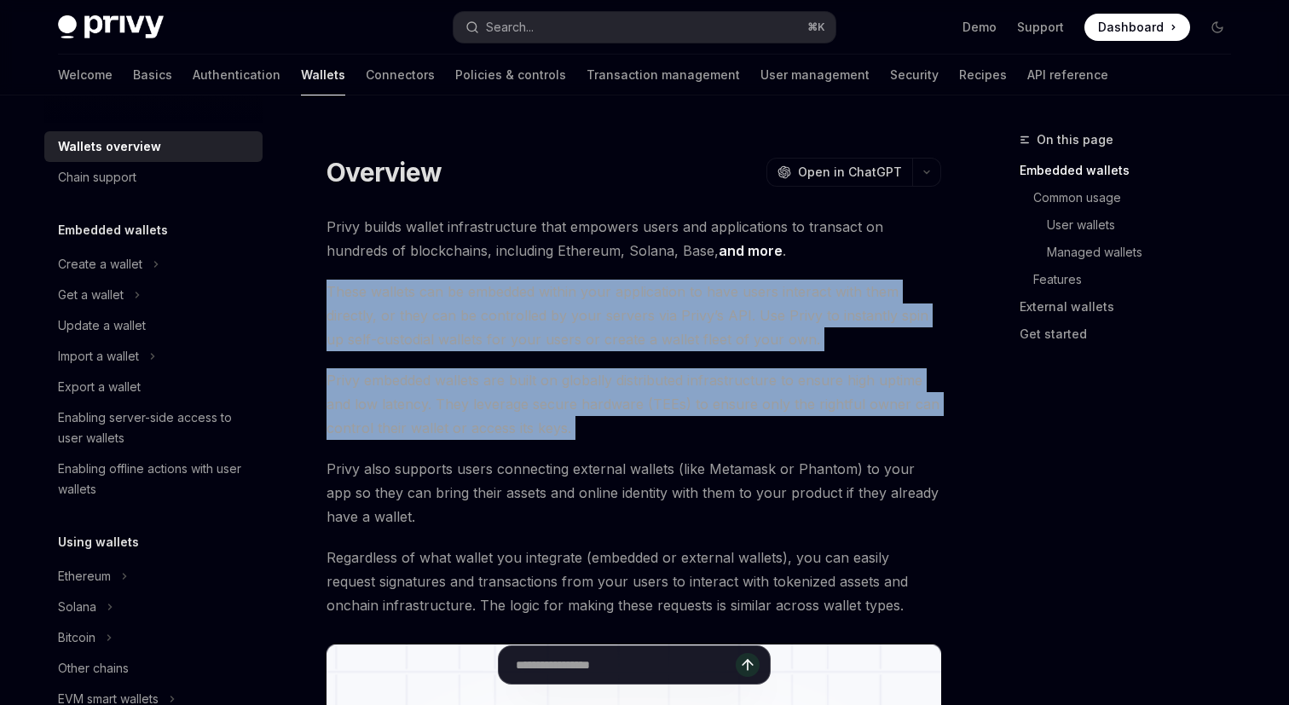
drag, startPoint x: 815, startPoint y: 254, endPoint x: 836, endPoint y: 425, distance: 171.9
click at [836, 425] on span "Privy embedded wallets are built on globally distributed infrastructure to ensu…" at bounding box center [634, 404] width 615 height 72
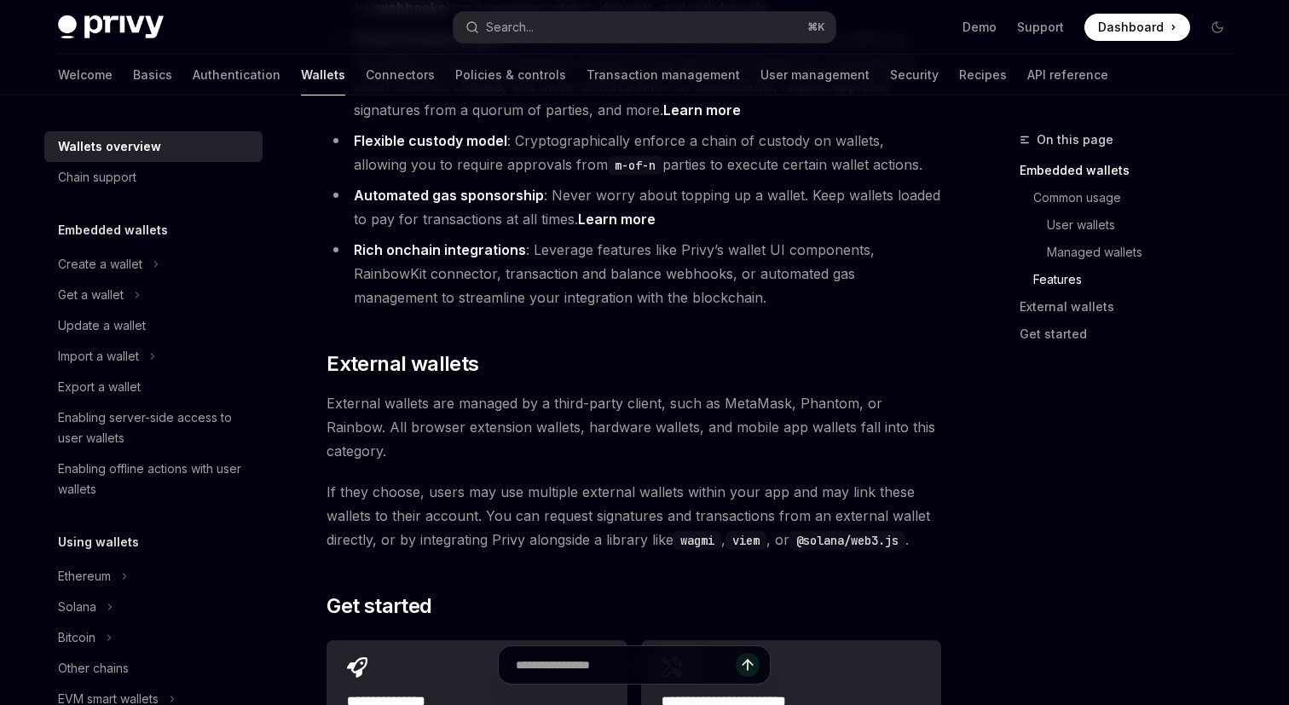
scroll to position [2711, 0]
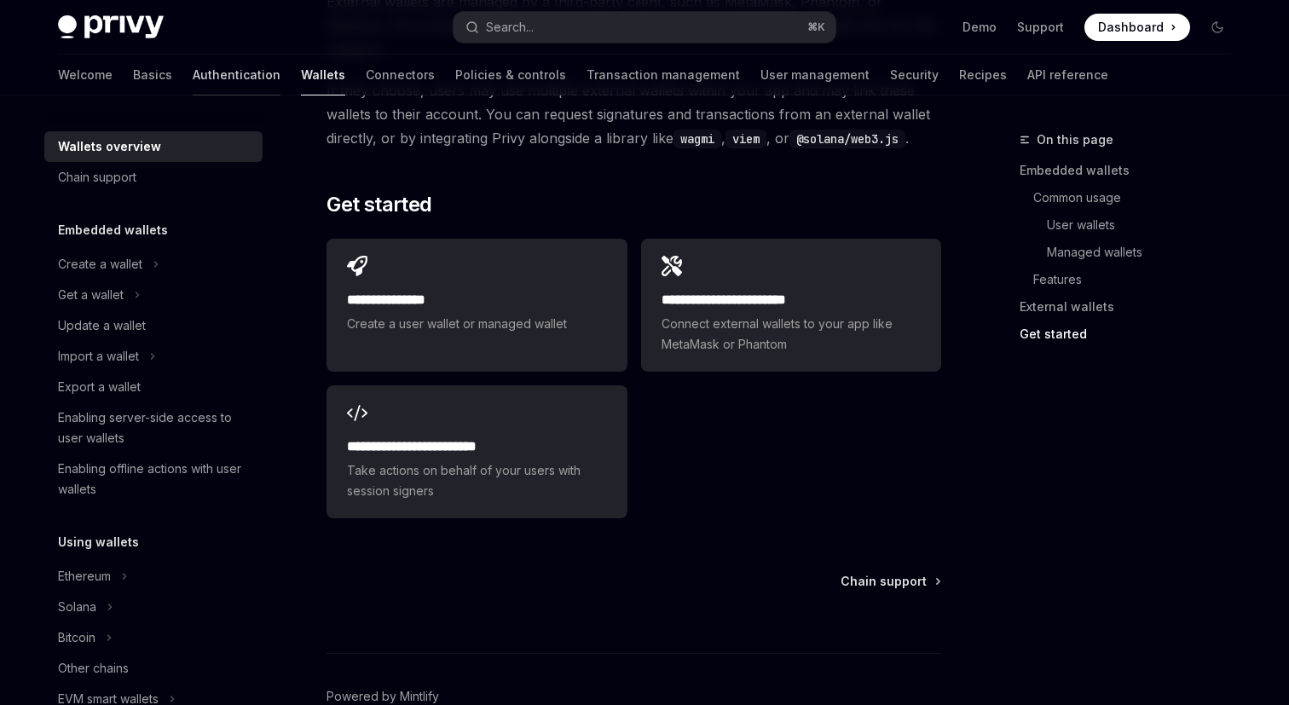
click at [193, 61] on link "Authentication" at bounding box center [237, 75] width 88 height 41
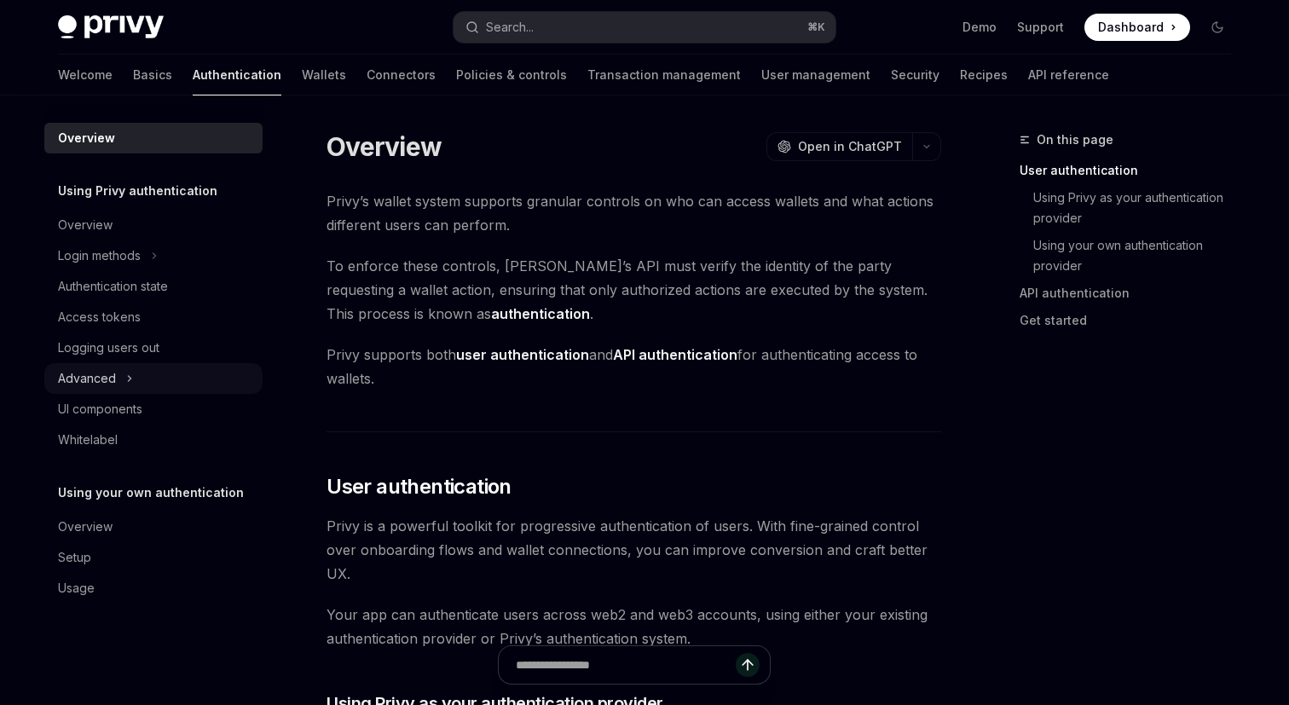
click at [175, 383] on button "Advanced" at bounding box center [153, 378] width 218 height 31
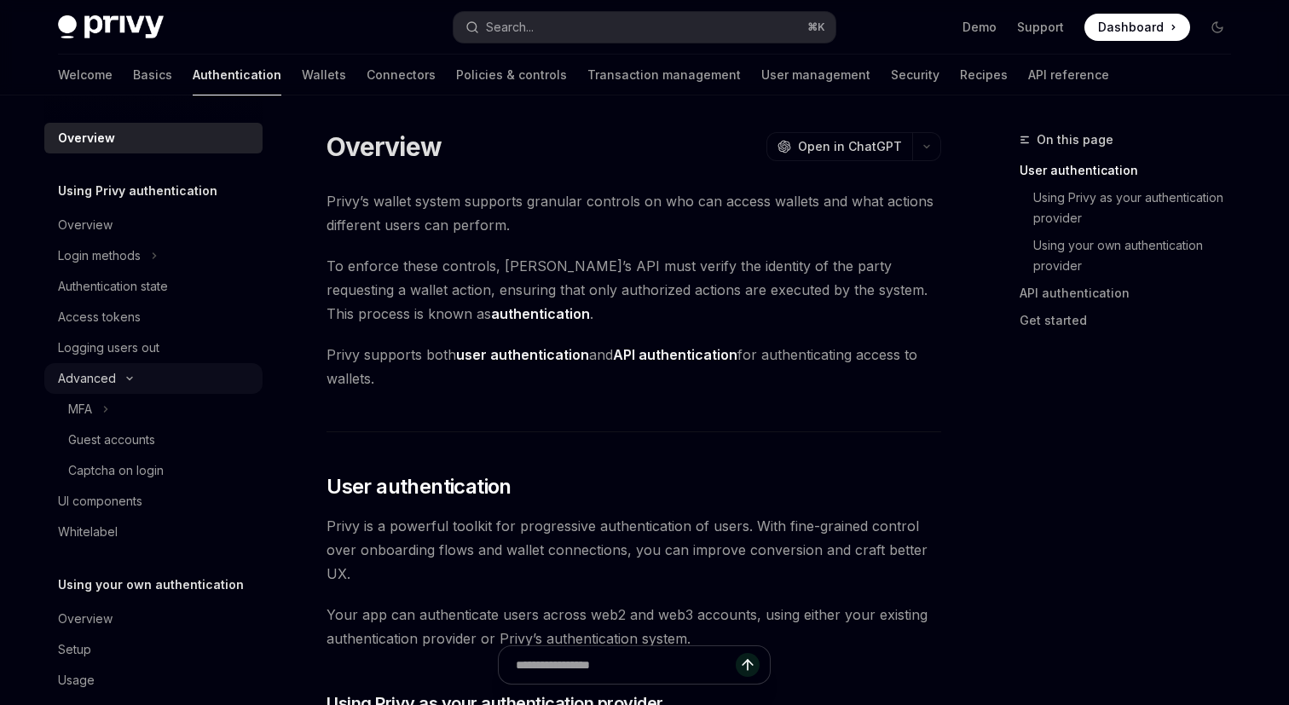
scroll to position [25, 0]
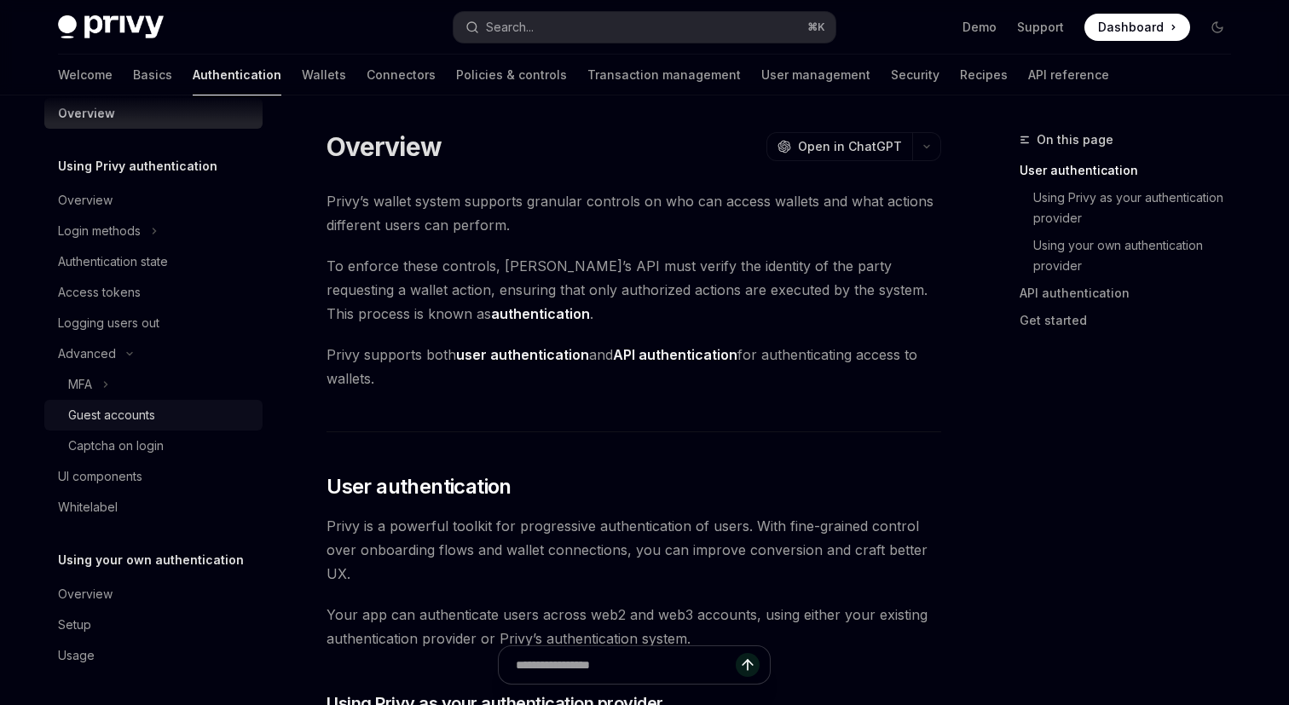
click at [159, 415] on div "Guest accounts" at bounding box center [160, 415] width 184 height 20
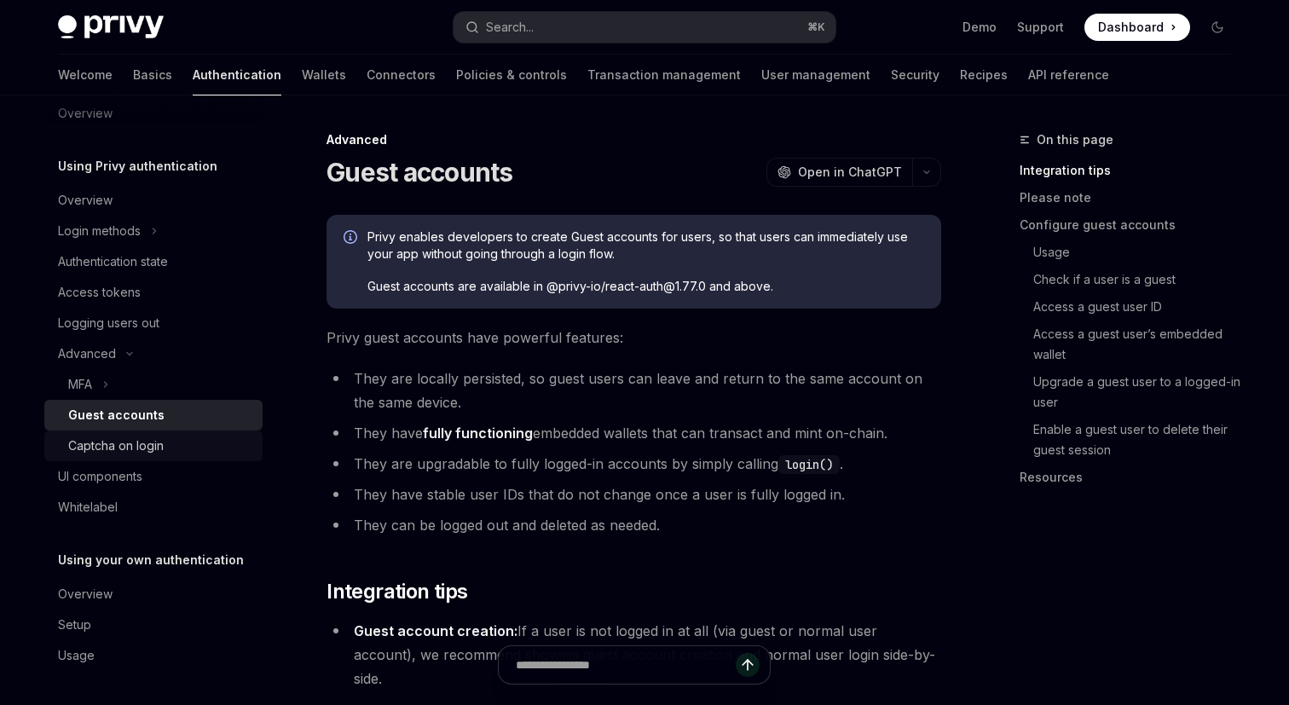
click at [159, 443] on div "Captcha on login" at bounding box center [115, 446] width 95 height 20
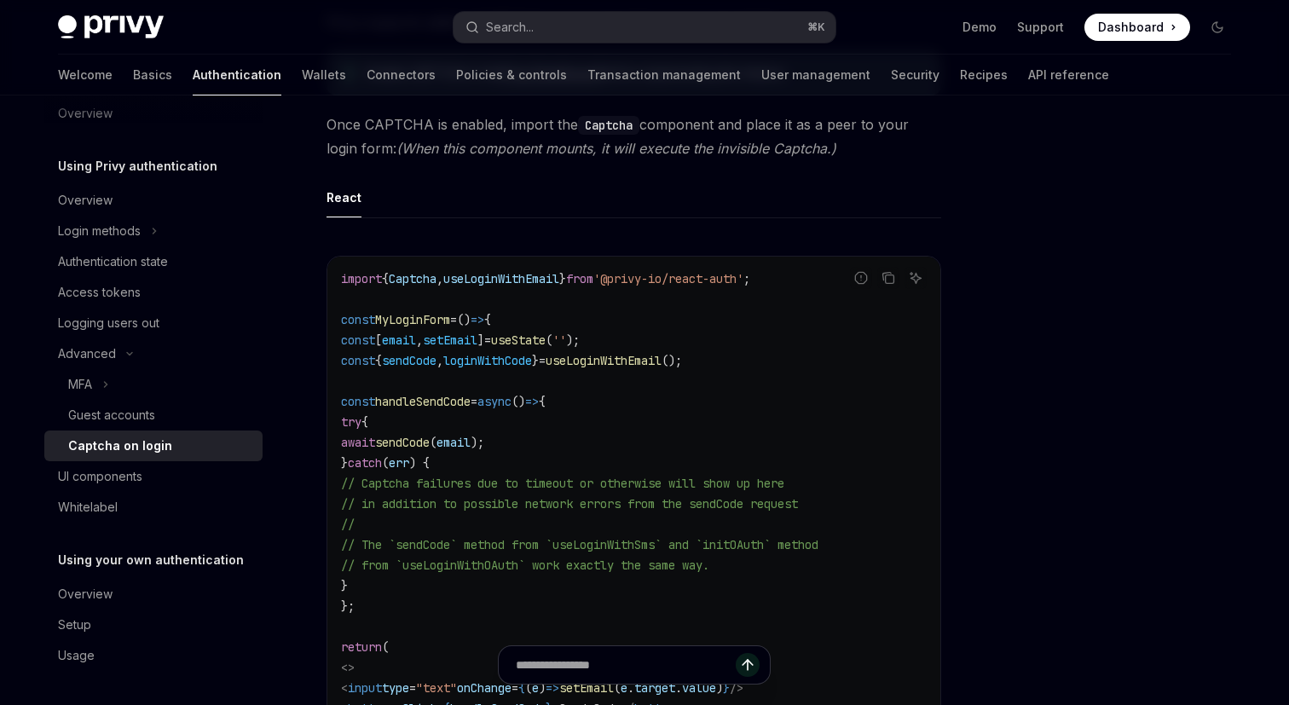
scroll to position [743, 0]
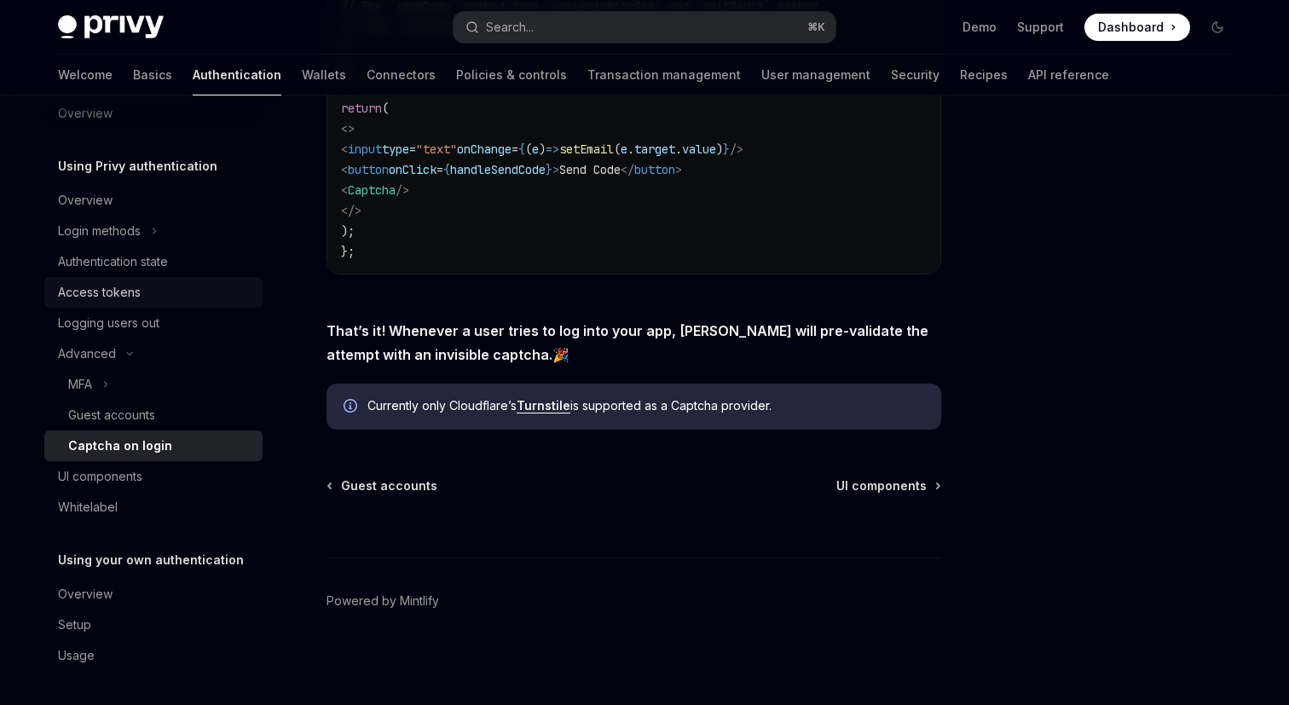
click at [162, 304] on link "Access tokens" at bounding box center [153, 292] width 218 height 31
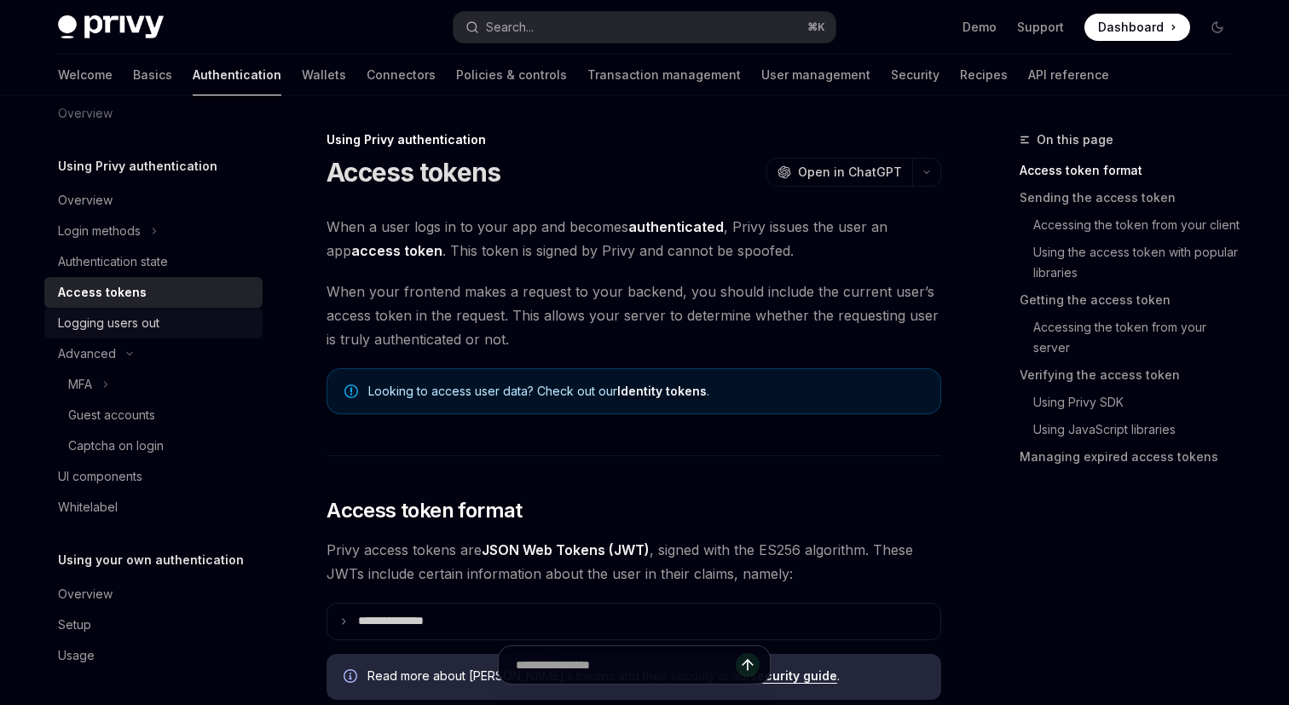
click at [159, 316] on div "Logging users out" at bounding box center [155, 323] width 194 height 20
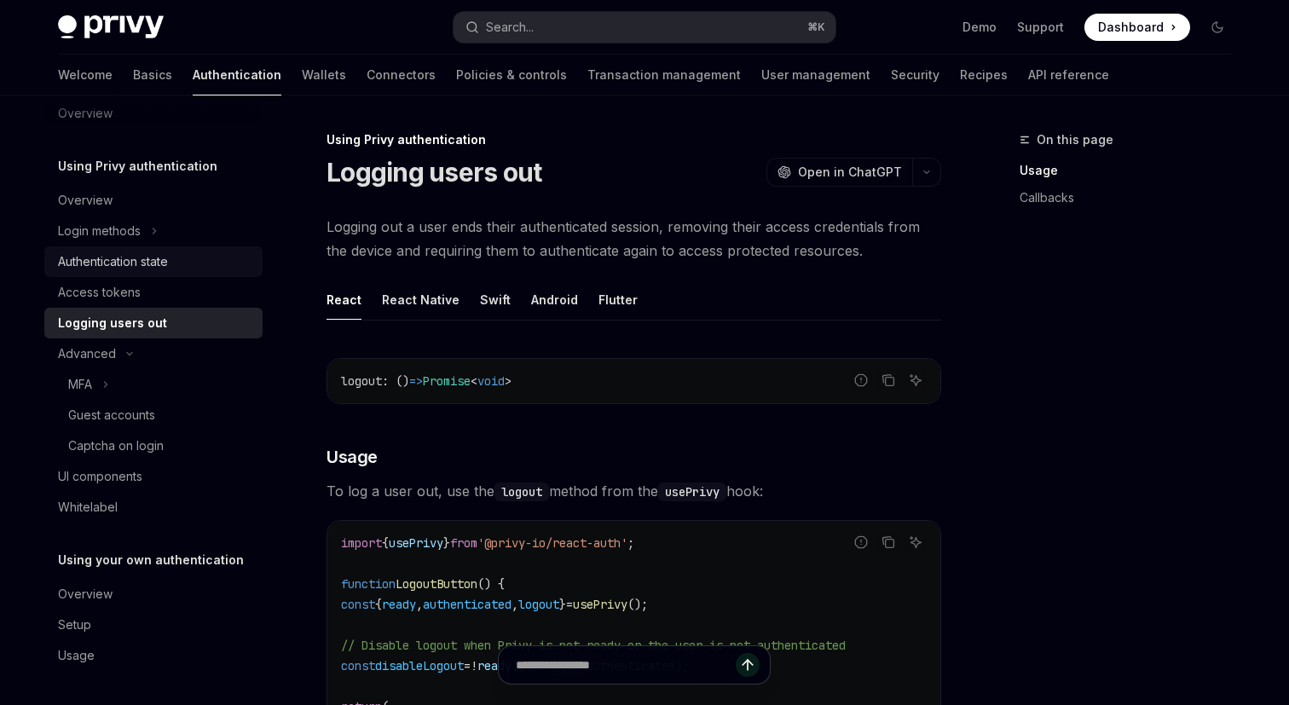
click at [159, 267] on div "Authentication state" at bounding box center [113, 262] width 110 height 20
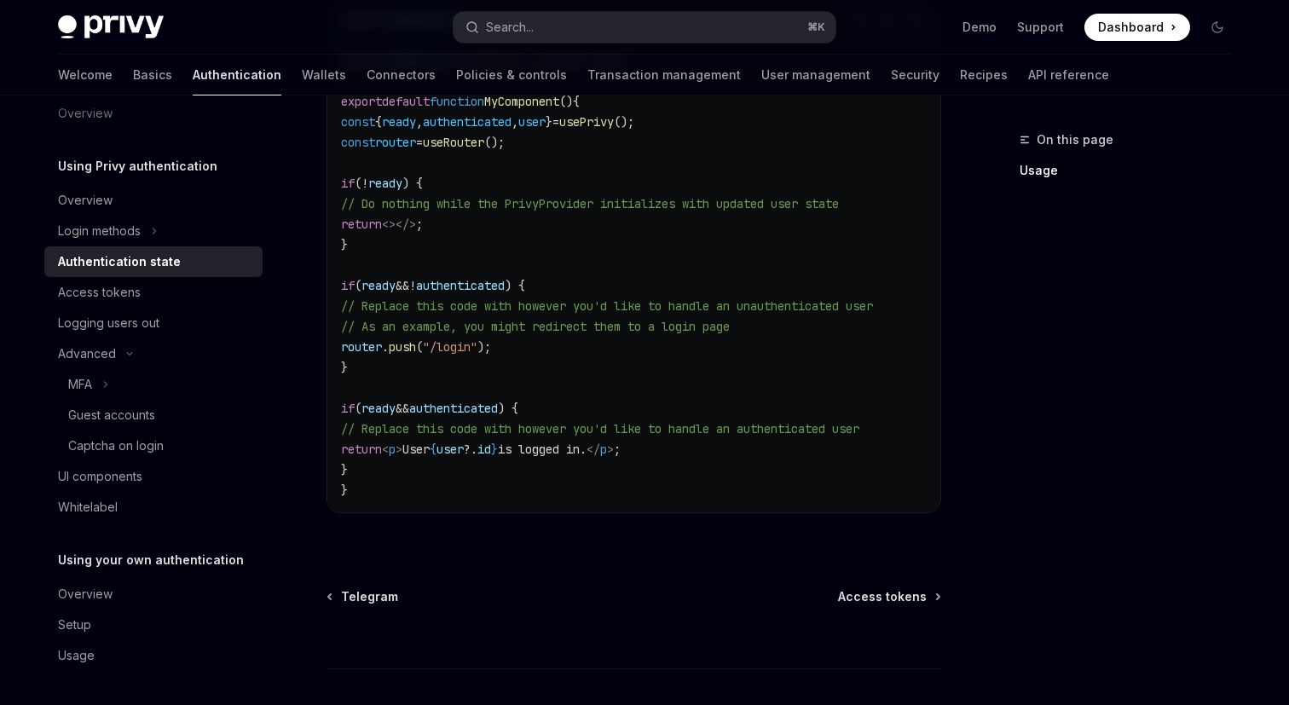
scroll to position [767, 0]
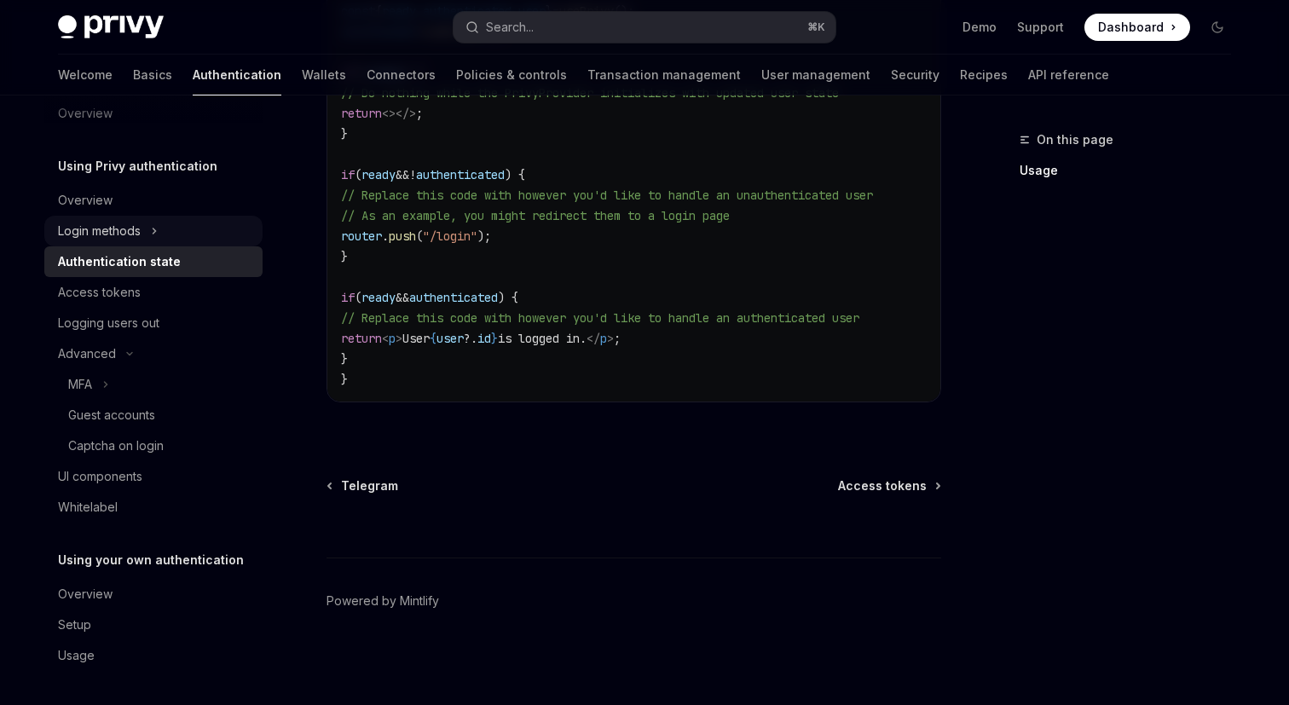
click at [130, 223] on div "Login methods" at bounding box center [99, 231] width 83 height 20
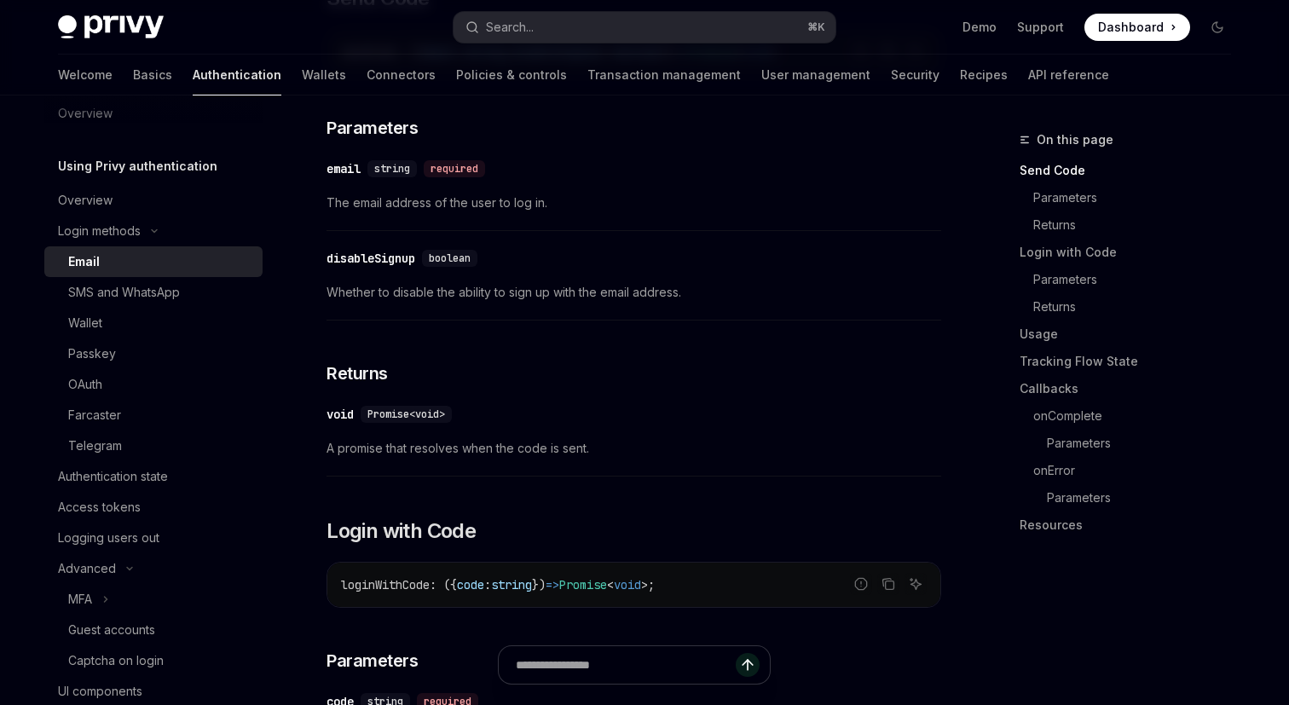
scroll to position [784, 0]
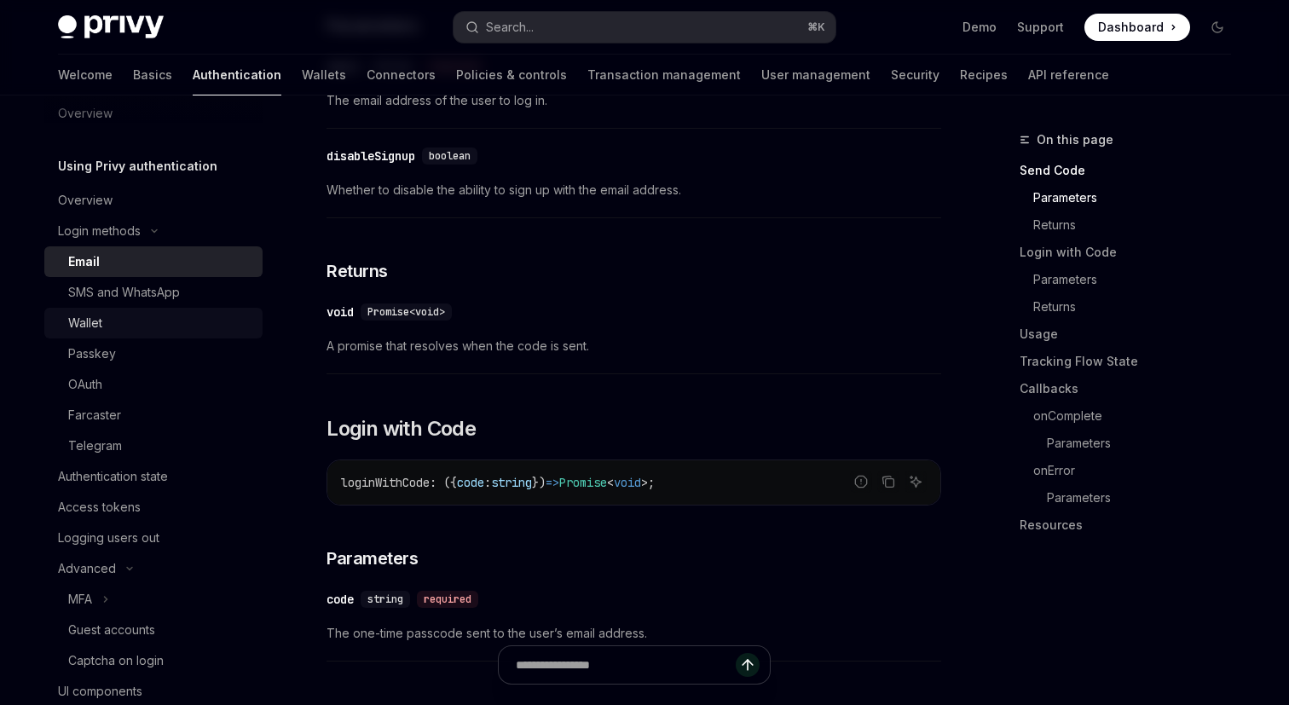
click at [148, 310] on link "Wallet" at bounding box center [153, 323] width 218 height 31
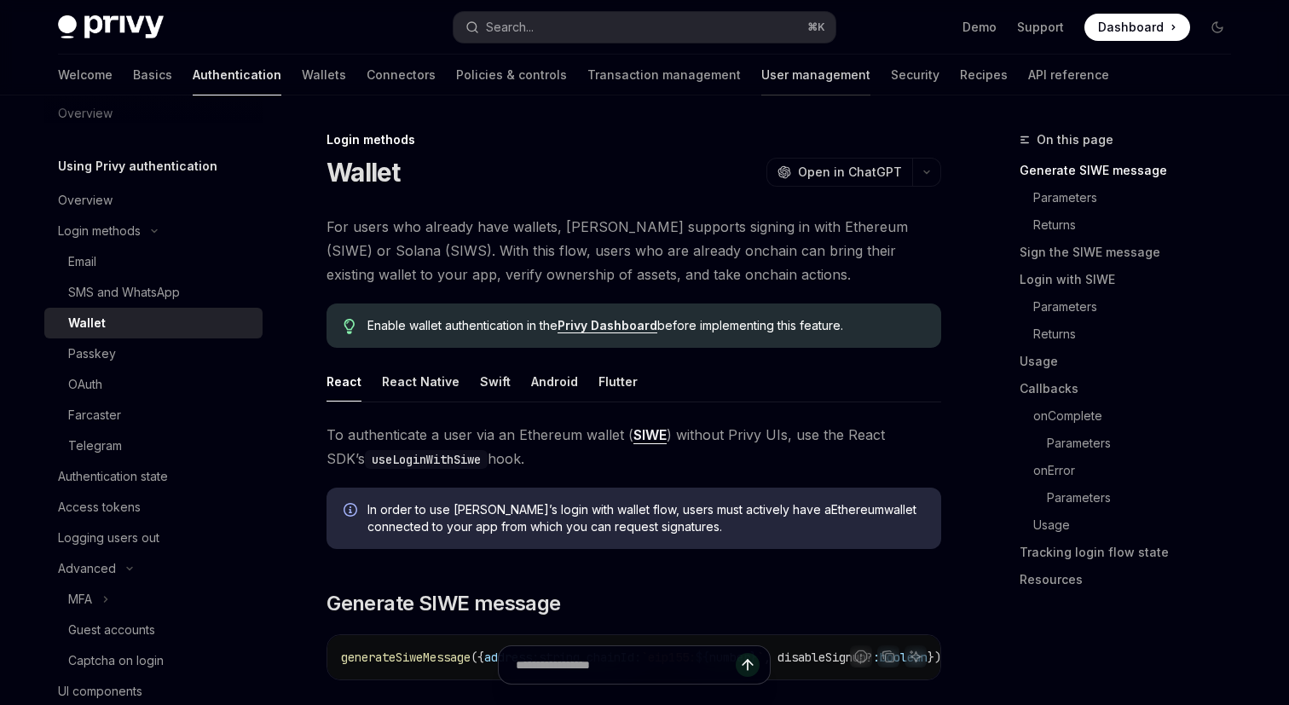
click at [761, 76] on link "User management" at bounding box center [815, 75] width 109 height 41
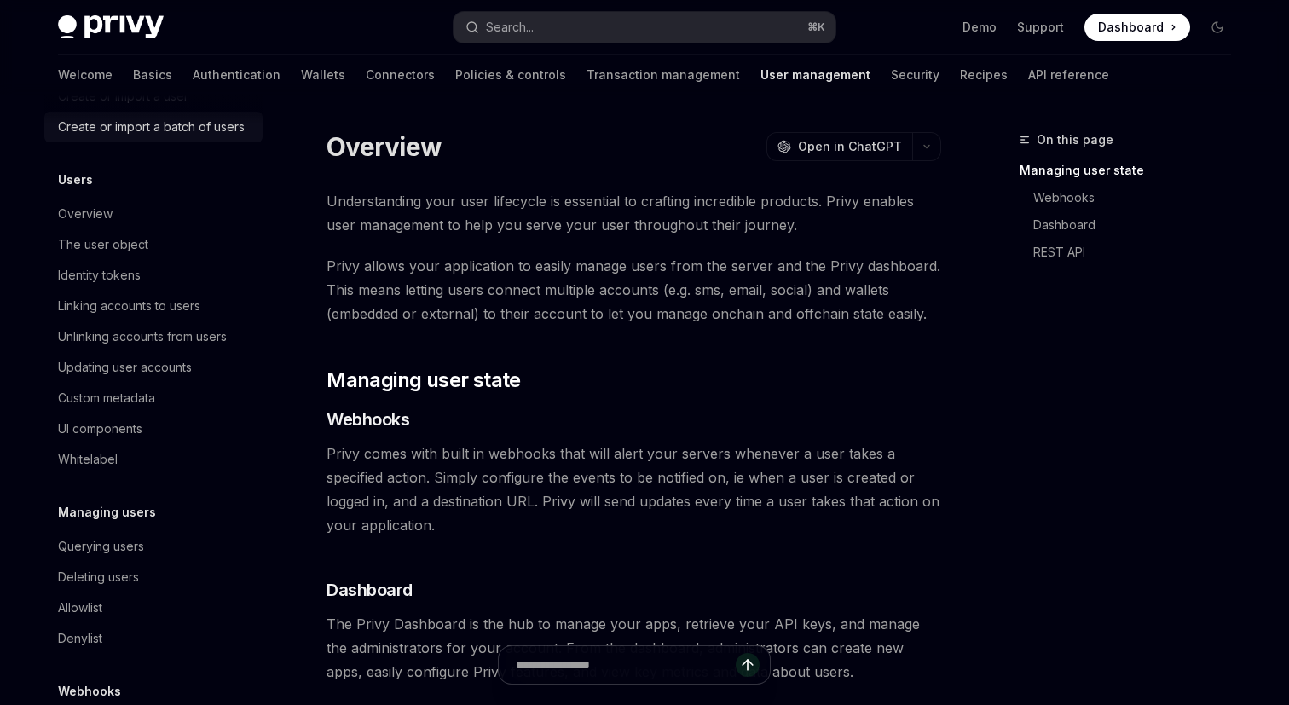
scroll to position [186, 0]
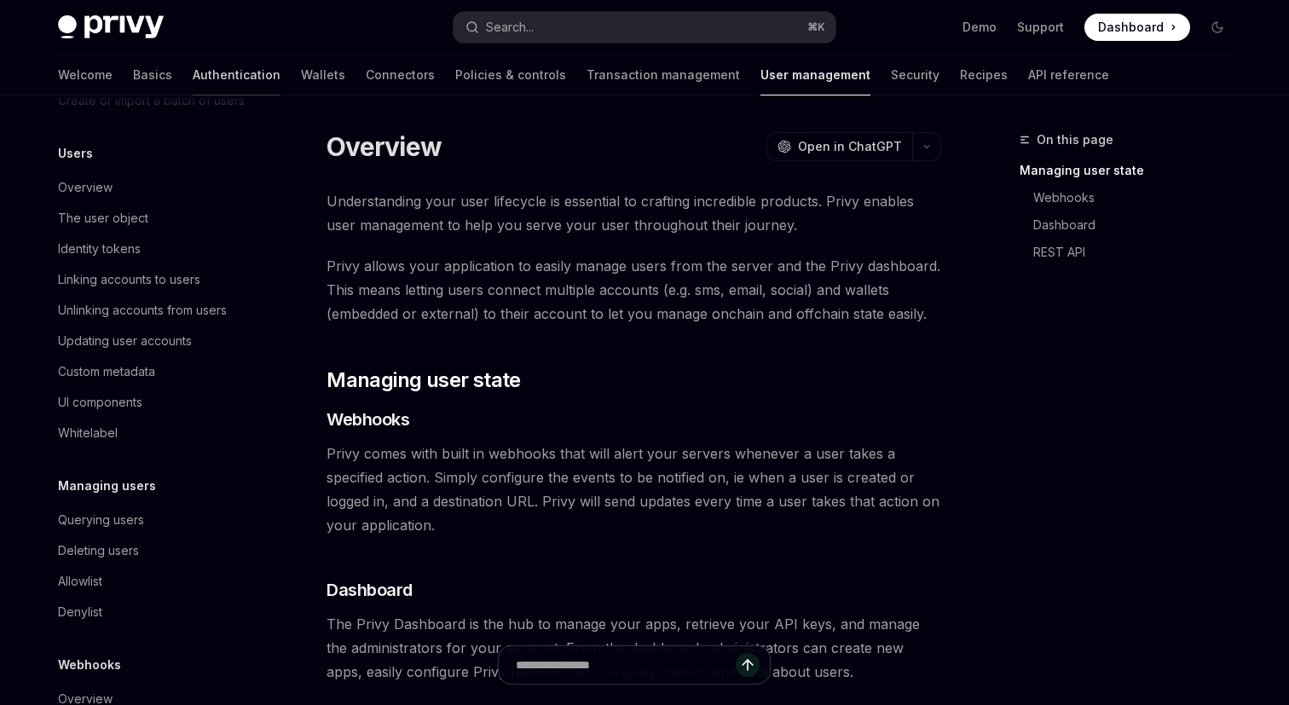
click at [193, 78] on link "Authentication" at bounding box center [237, 75] width 88 height 41
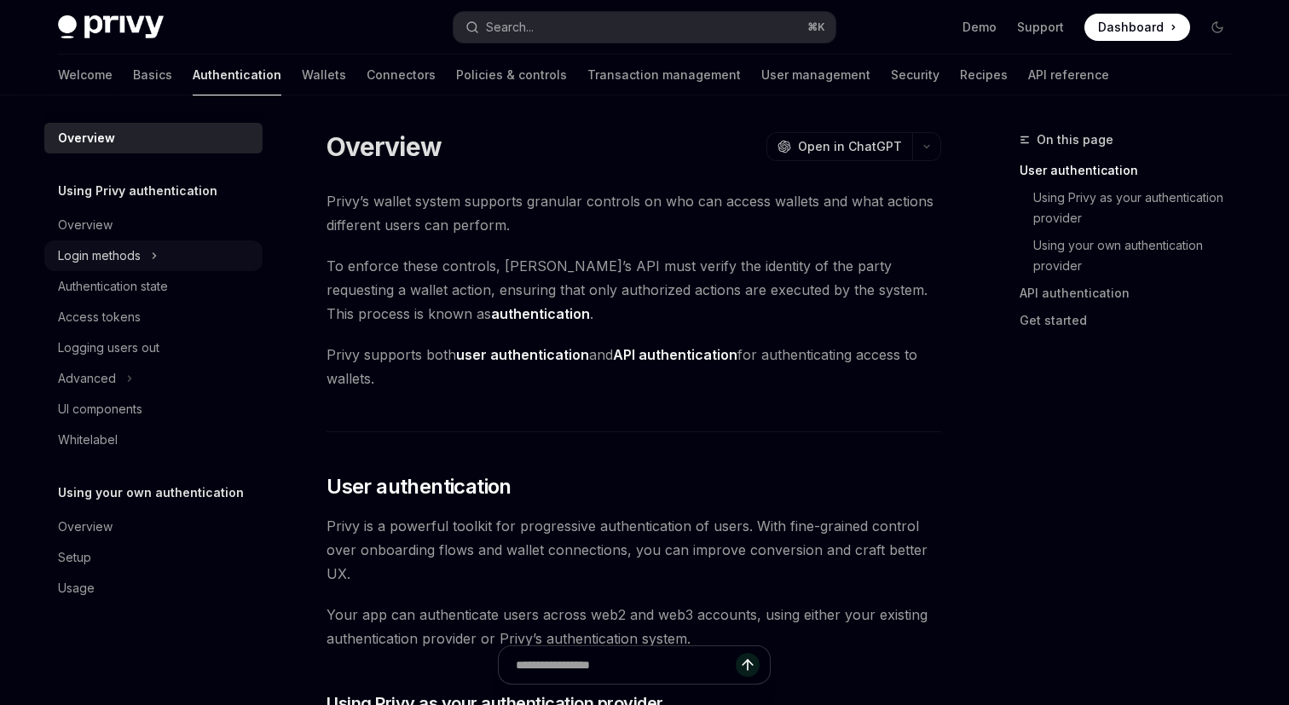
click at [156, 265] on icon "Toggle Login methods section" at bounding box center [154, 256] width 7 height 20
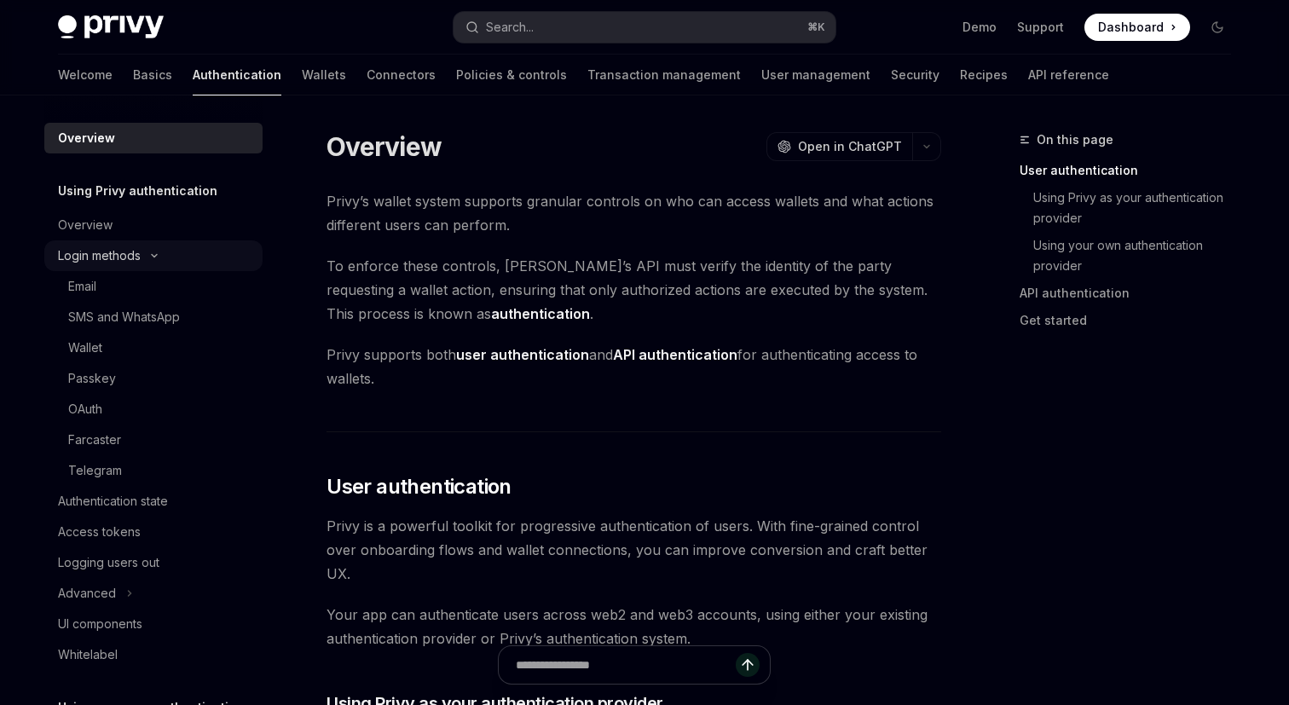
type textarea "*"
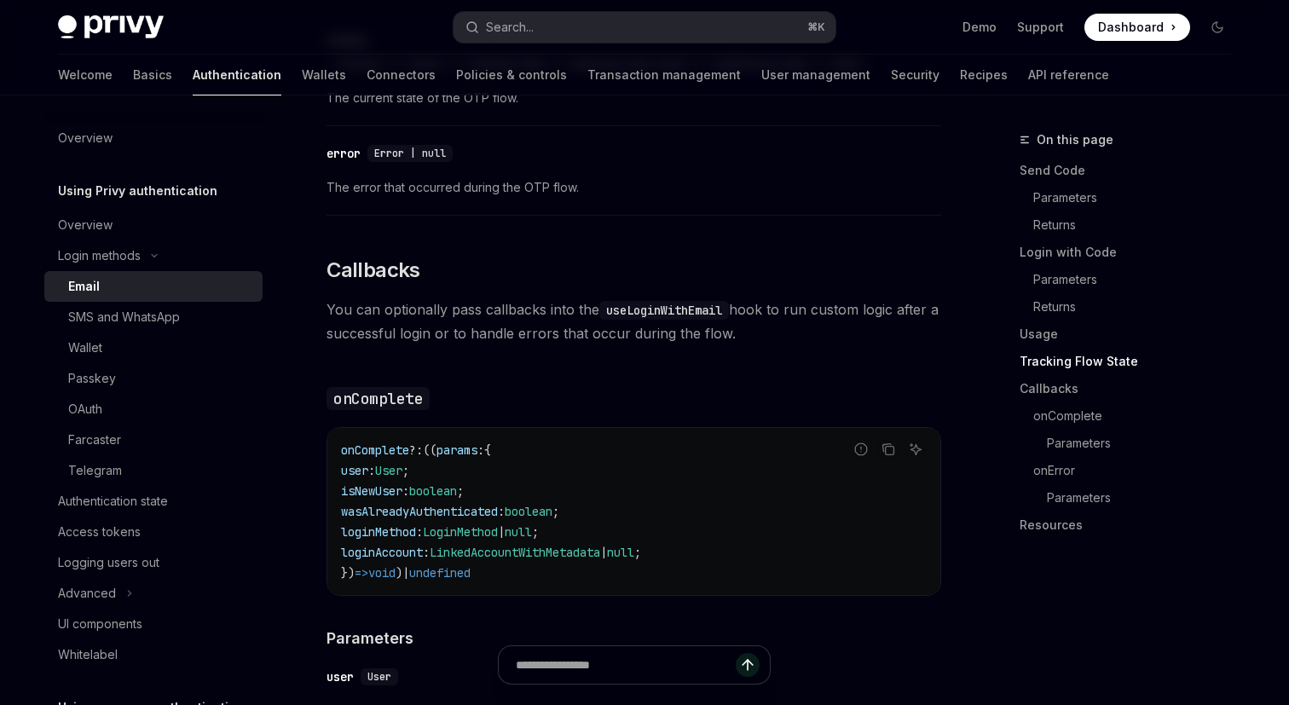
scroll to position [2393, 0]
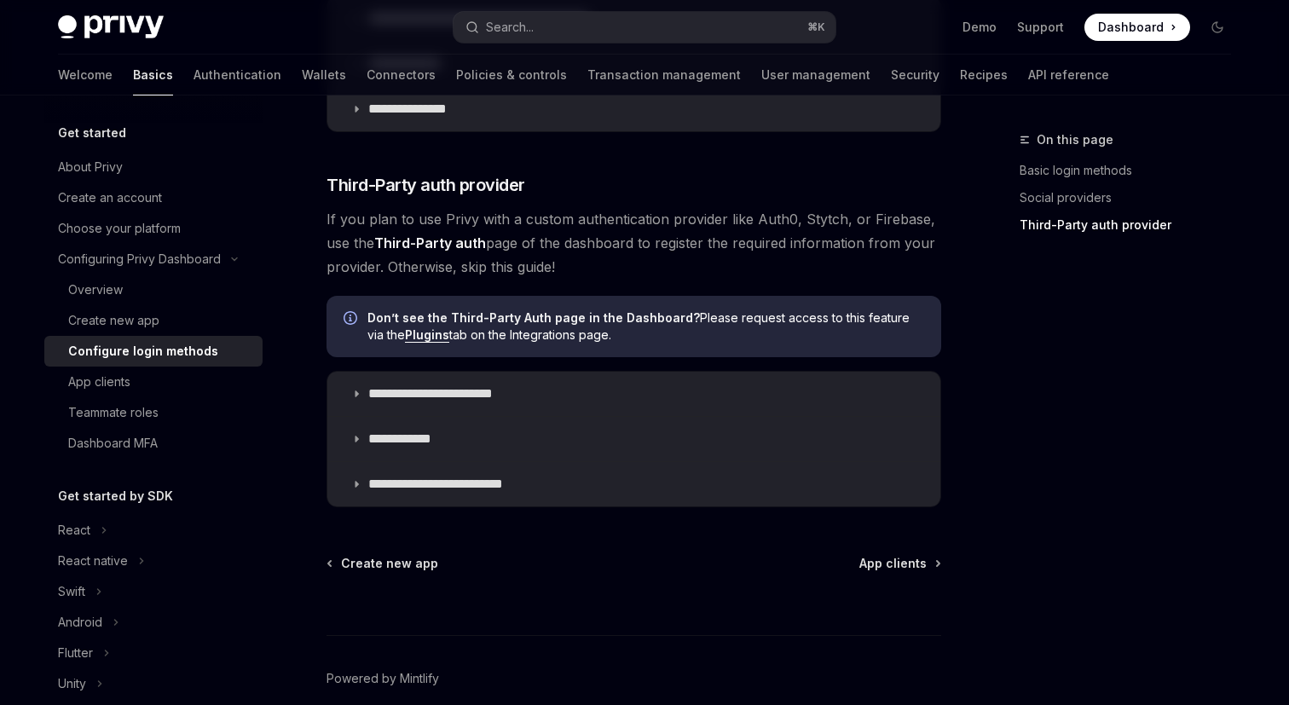
scroll to position [948, 0]
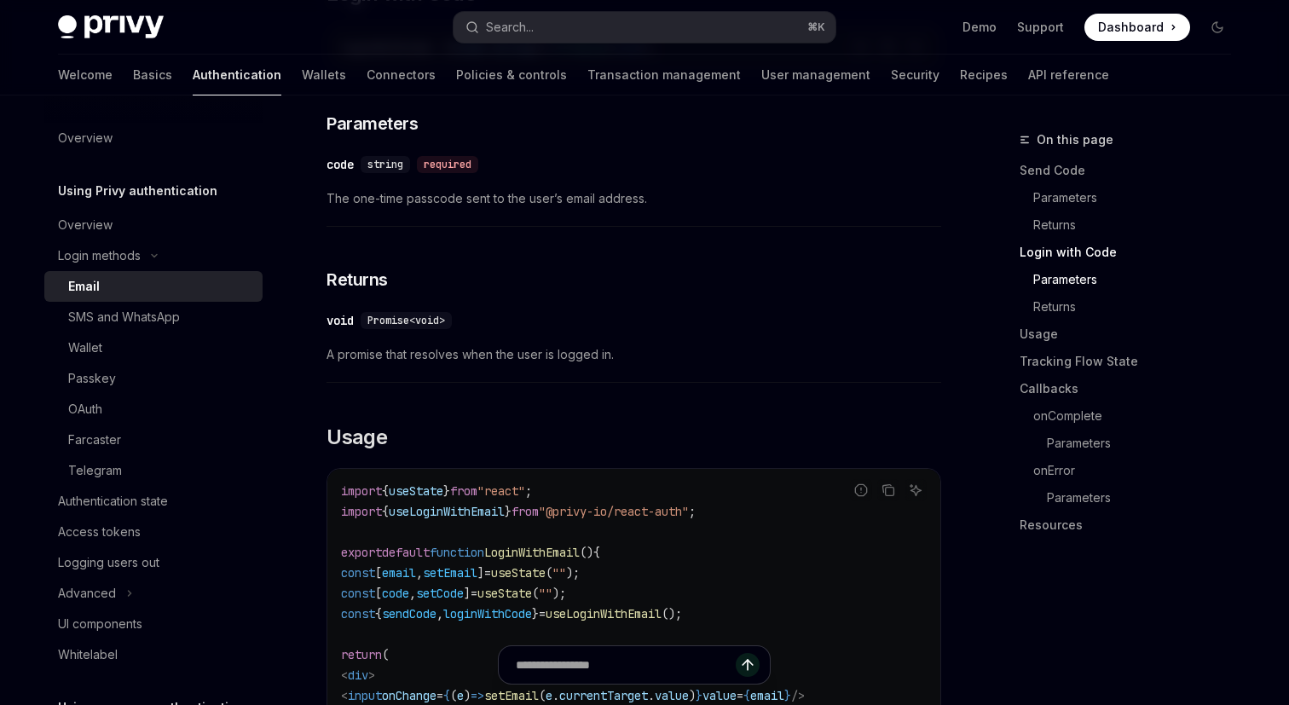
scroll to position [1224, 0]
